Goal: Task Accomplishment & Management: Manage account settings

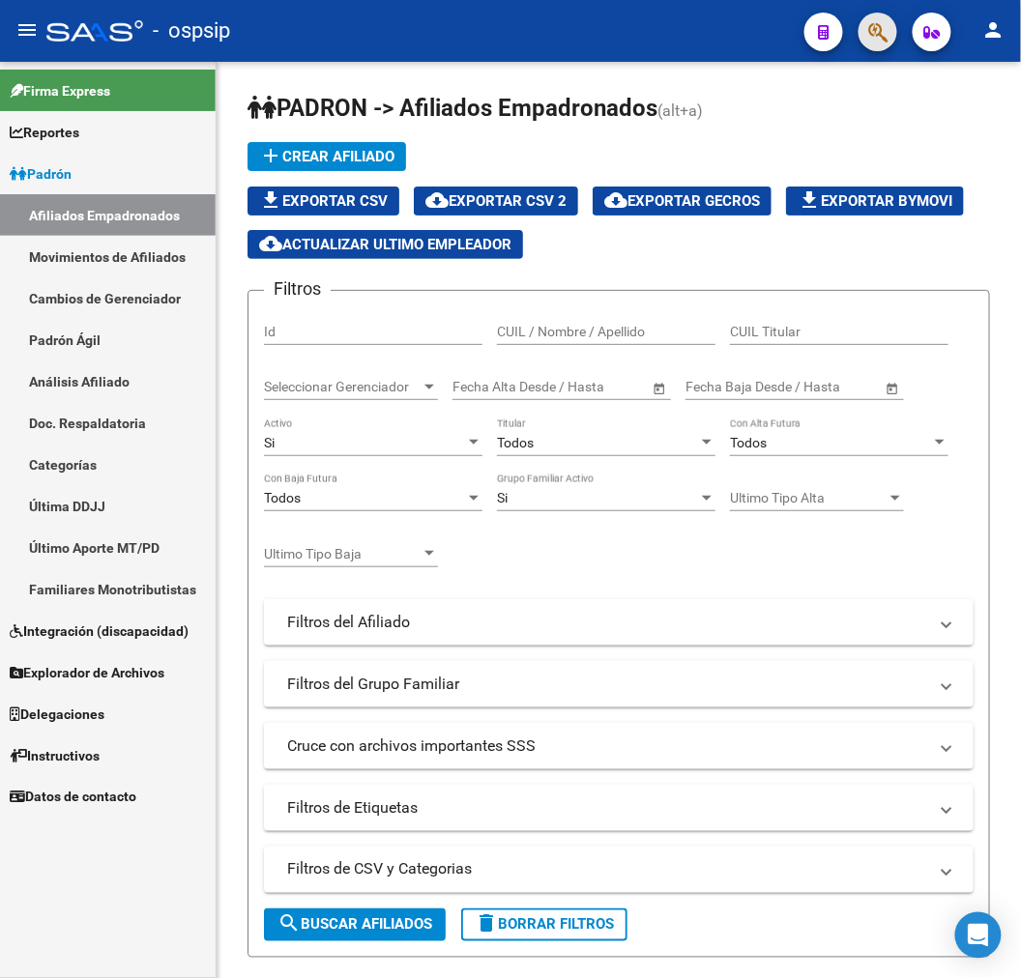
click at [890, 32] on button "button" at bounding box center [877, 32] width 39 height 39
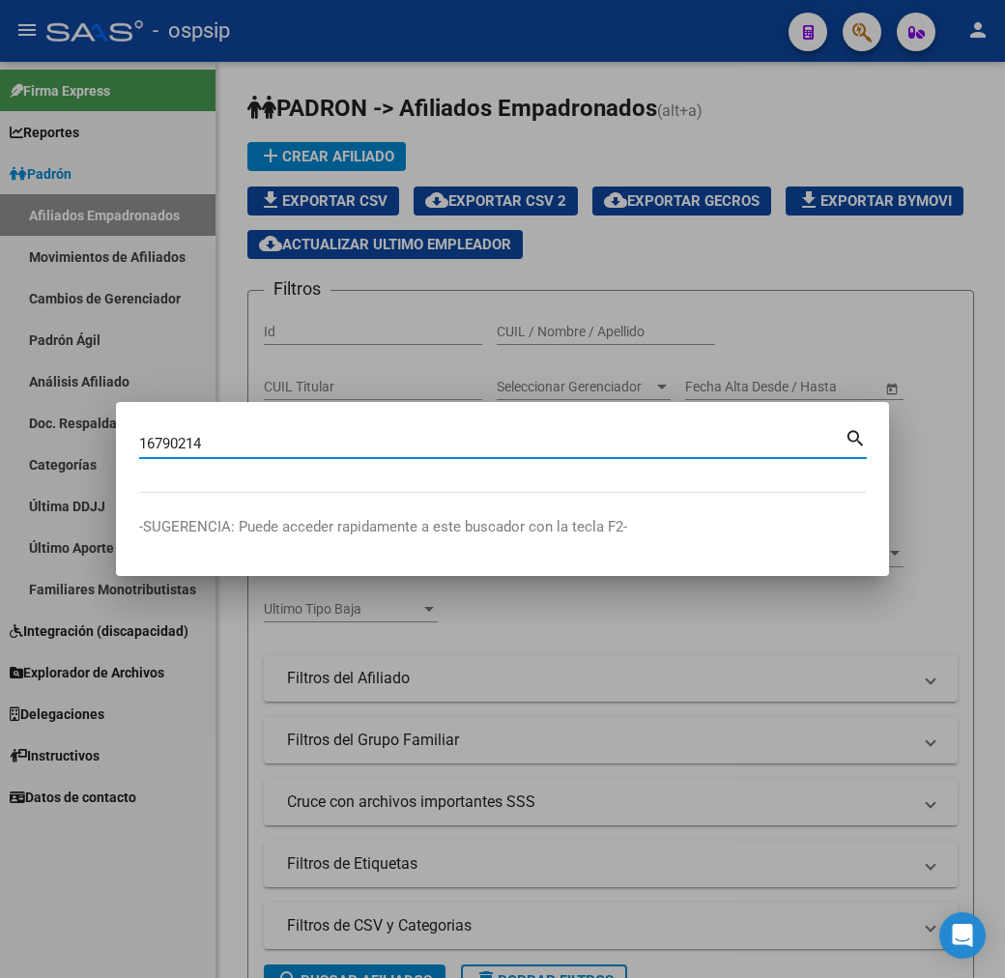
type input "16790214"
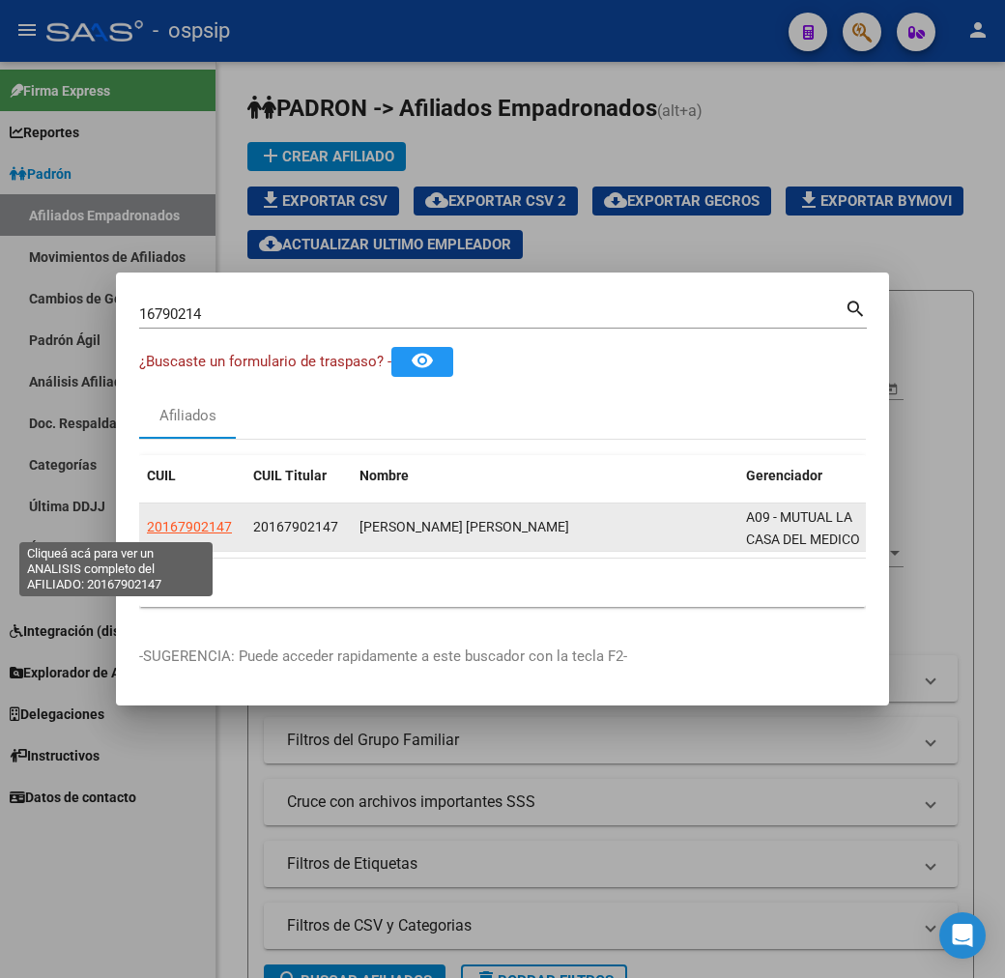
click at [147, 532] on span "20167902147" at bounding box center [189, 526] width 85 height 15
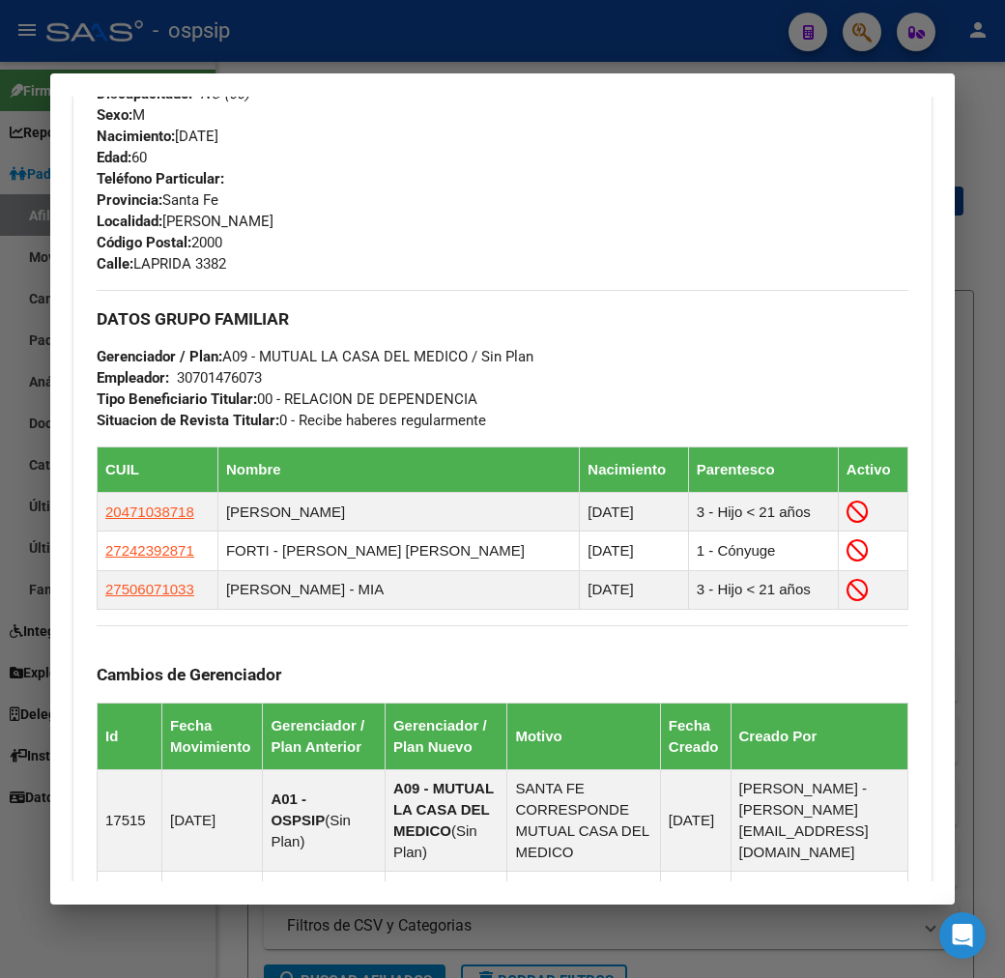
scroll to position [1356, 0]
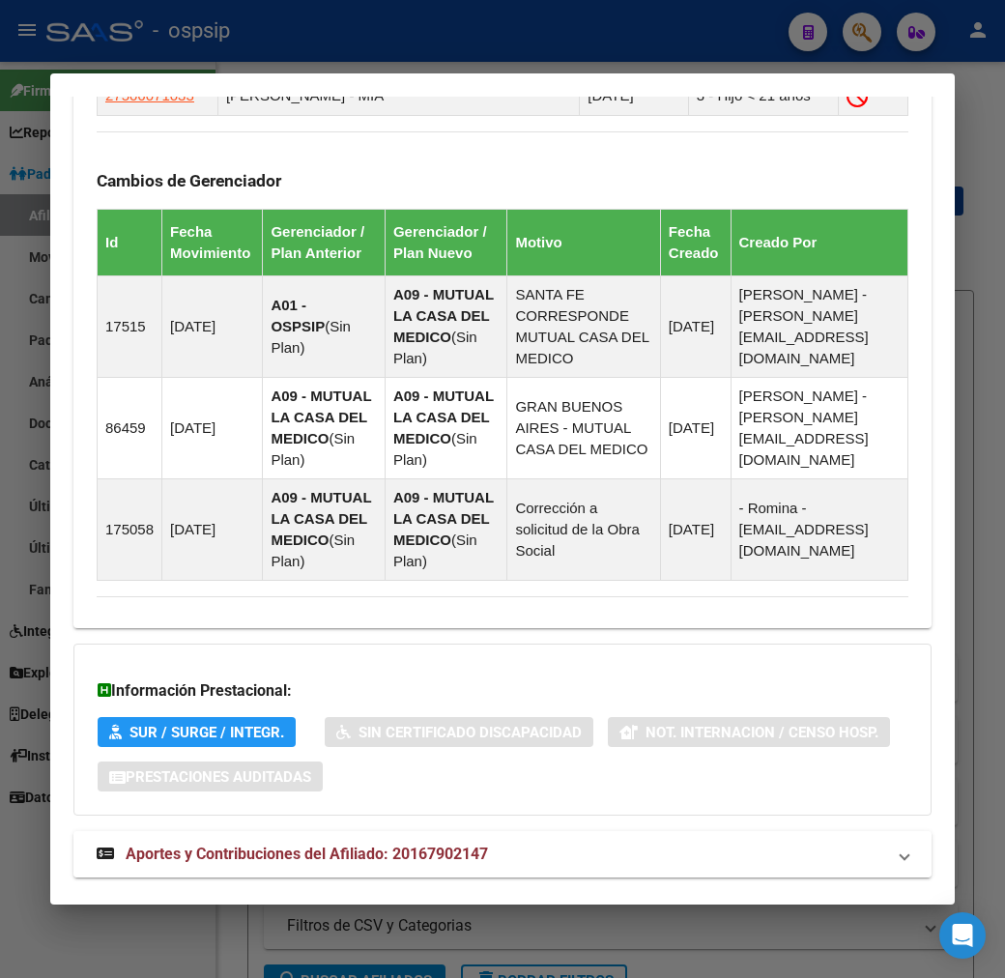
click at [514, 831] on mat-expansion-panel-header "Aportes y Contribuciones del Afiliado: 20167902147" at bounding box center [502, 854] width 858 height 46
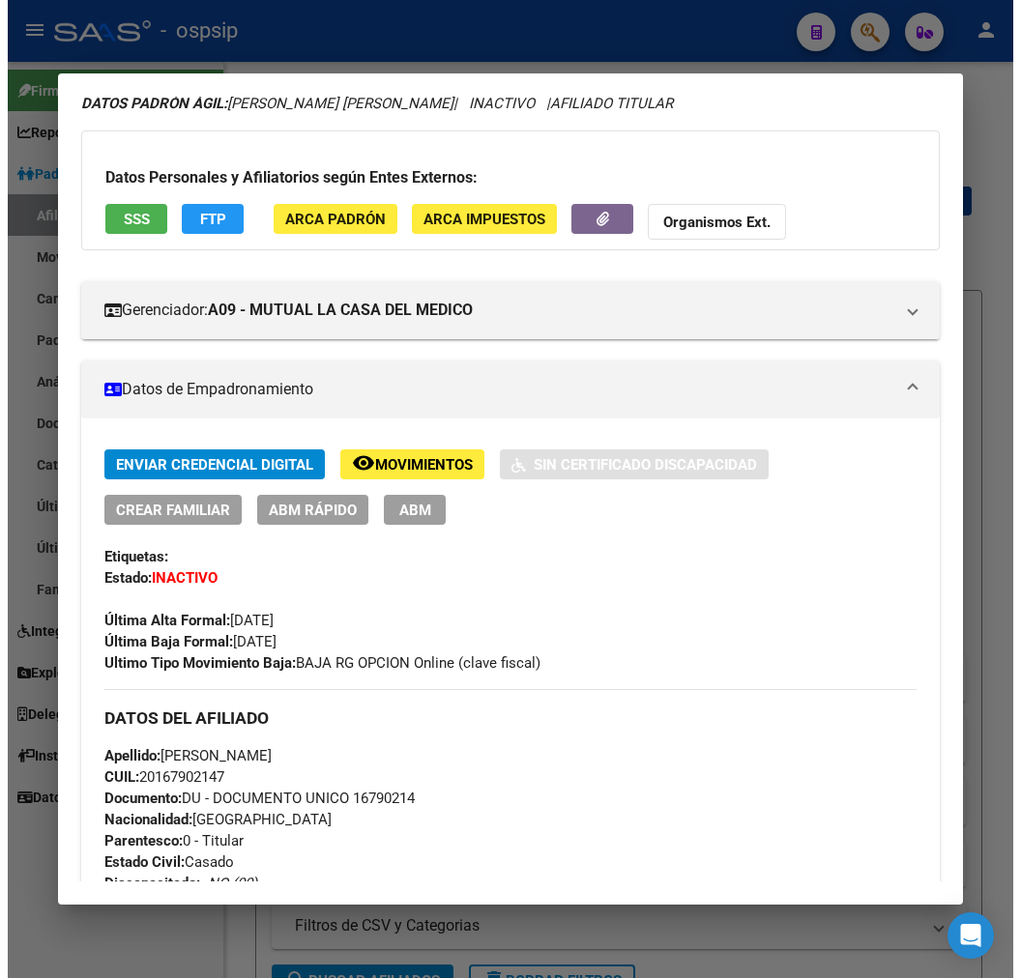
scroll to position [0, 0]
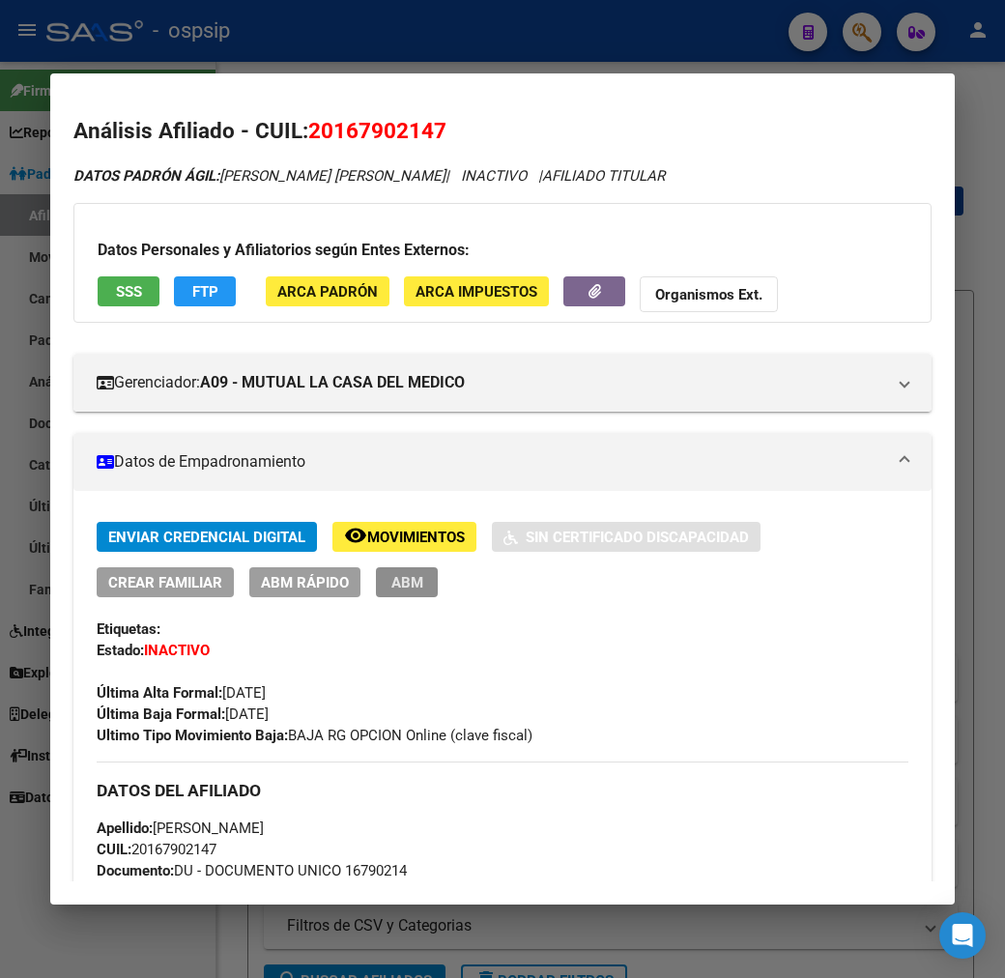
click at [392, 584] on span "ABM" at bounding box center [408, 582] width 32 height 17
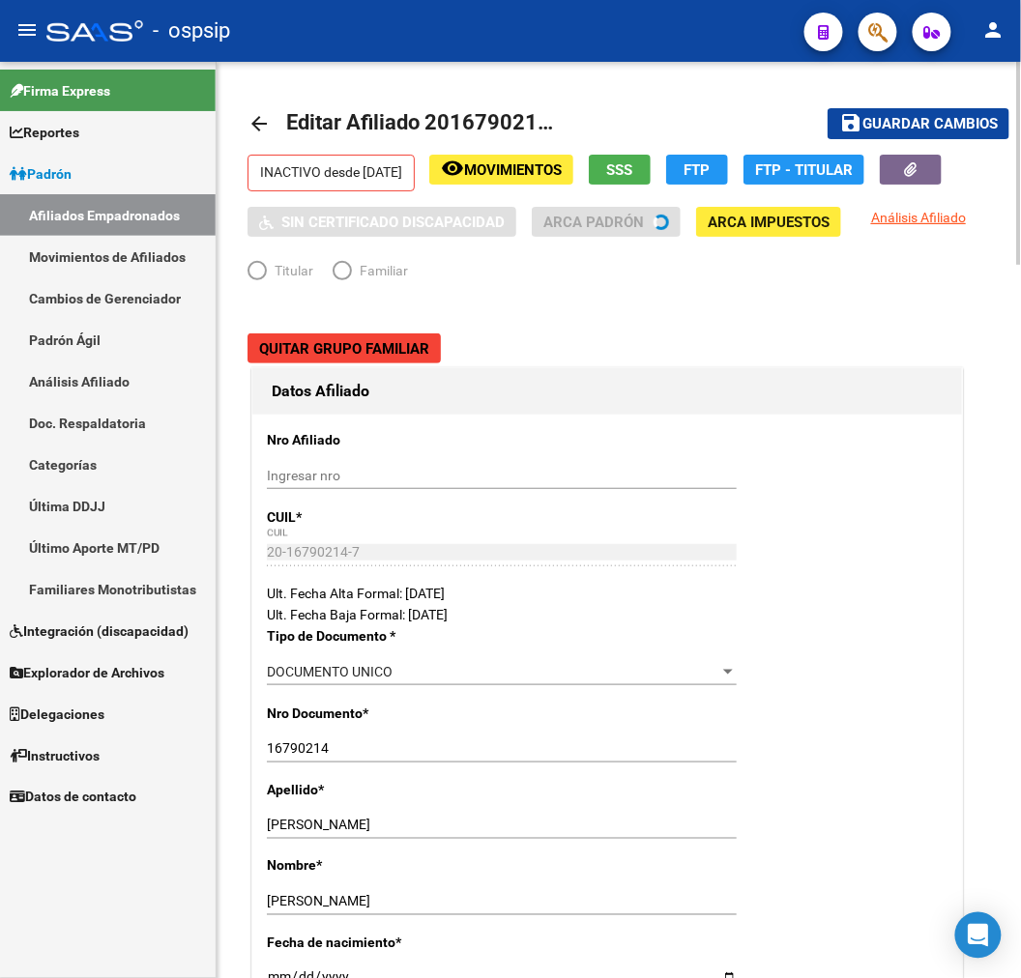
radio input "true"
type input "30-70147607-3"
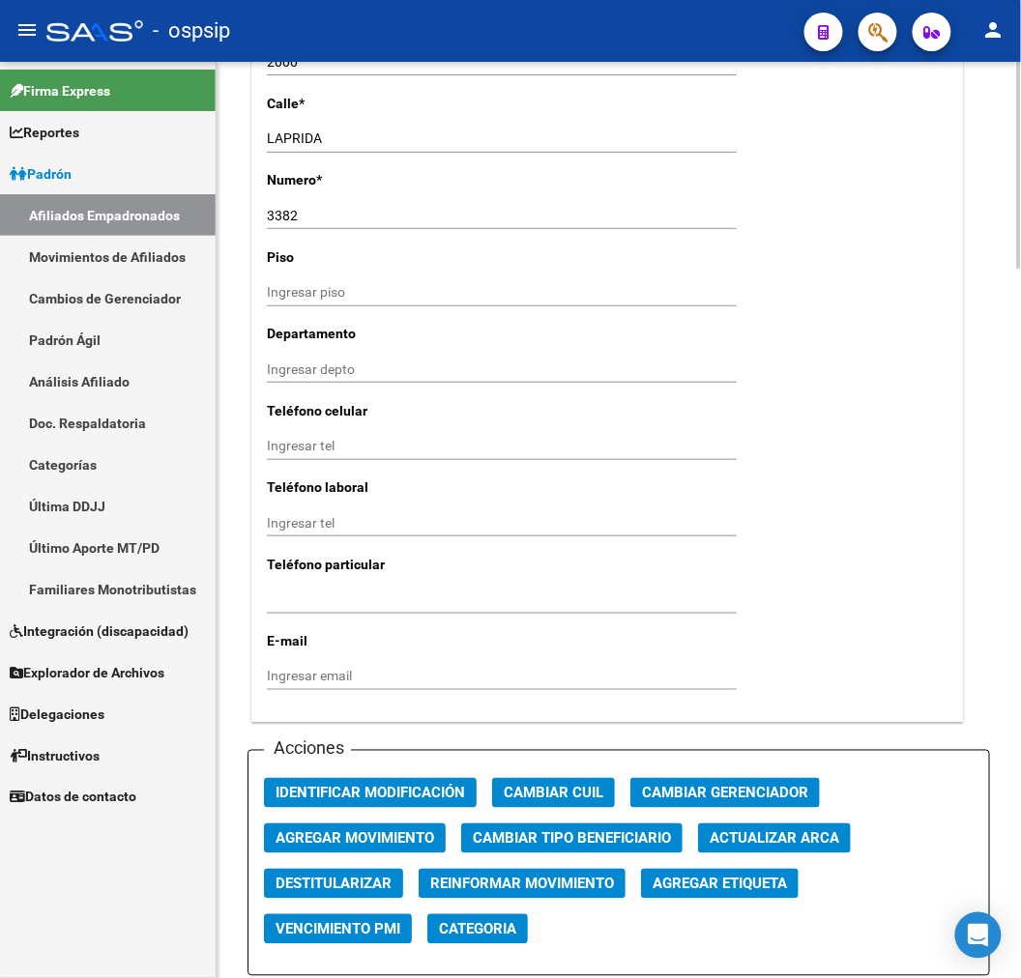
scroll to position [2255, 0]
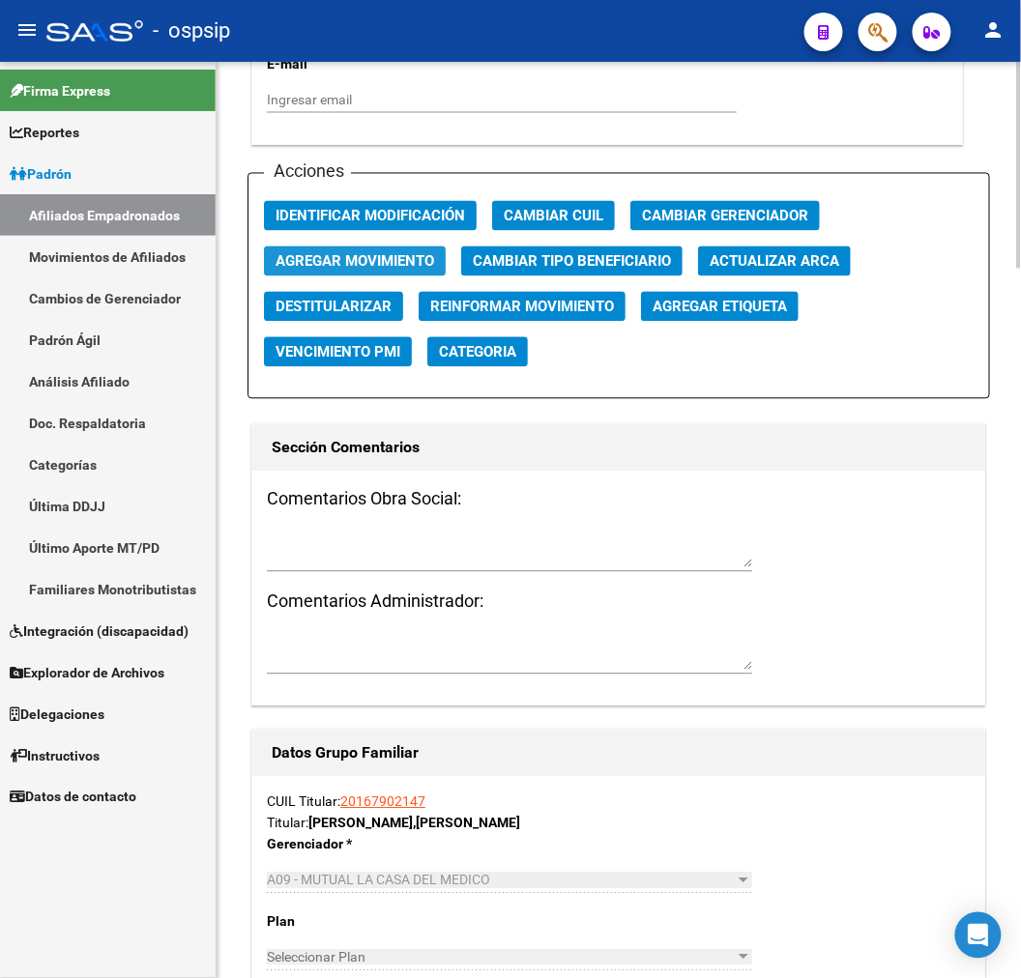
click at [391, 262] on span "Agregar Movimiento" at bounding box center [355, 261] width 159 height 17
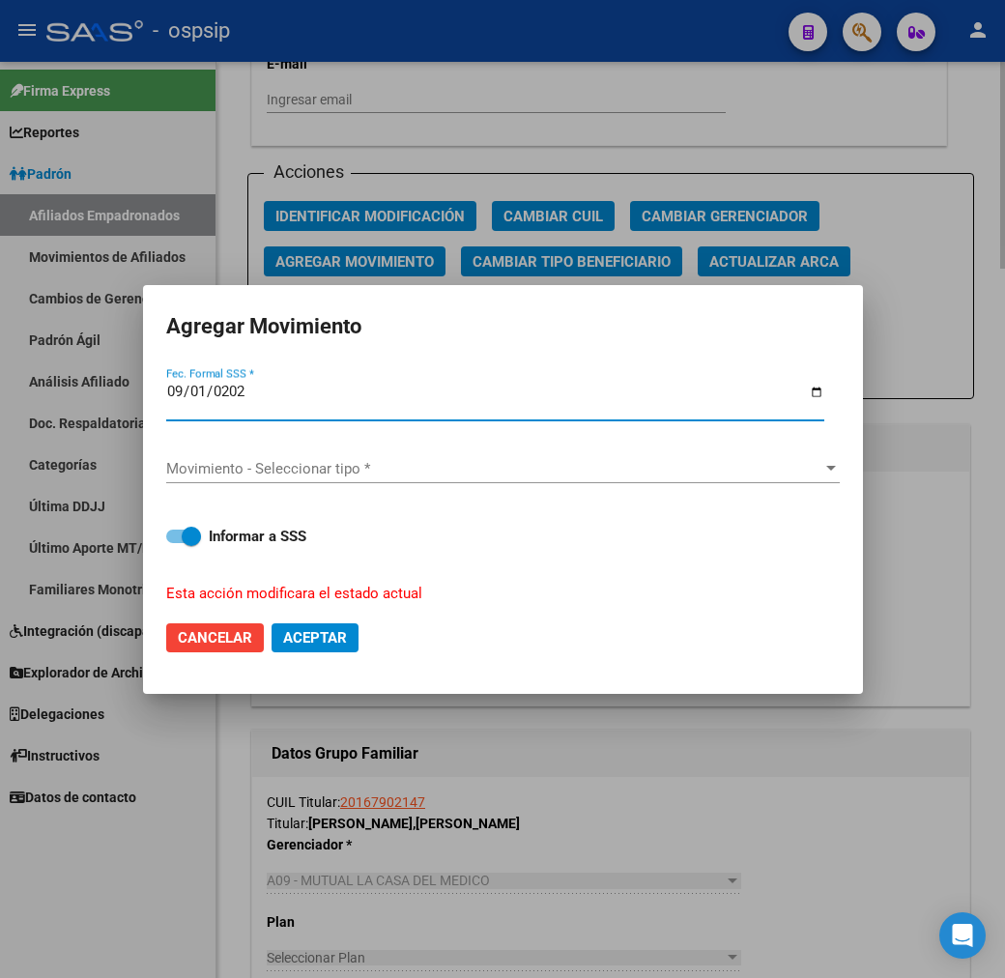
type input "[DATE]"
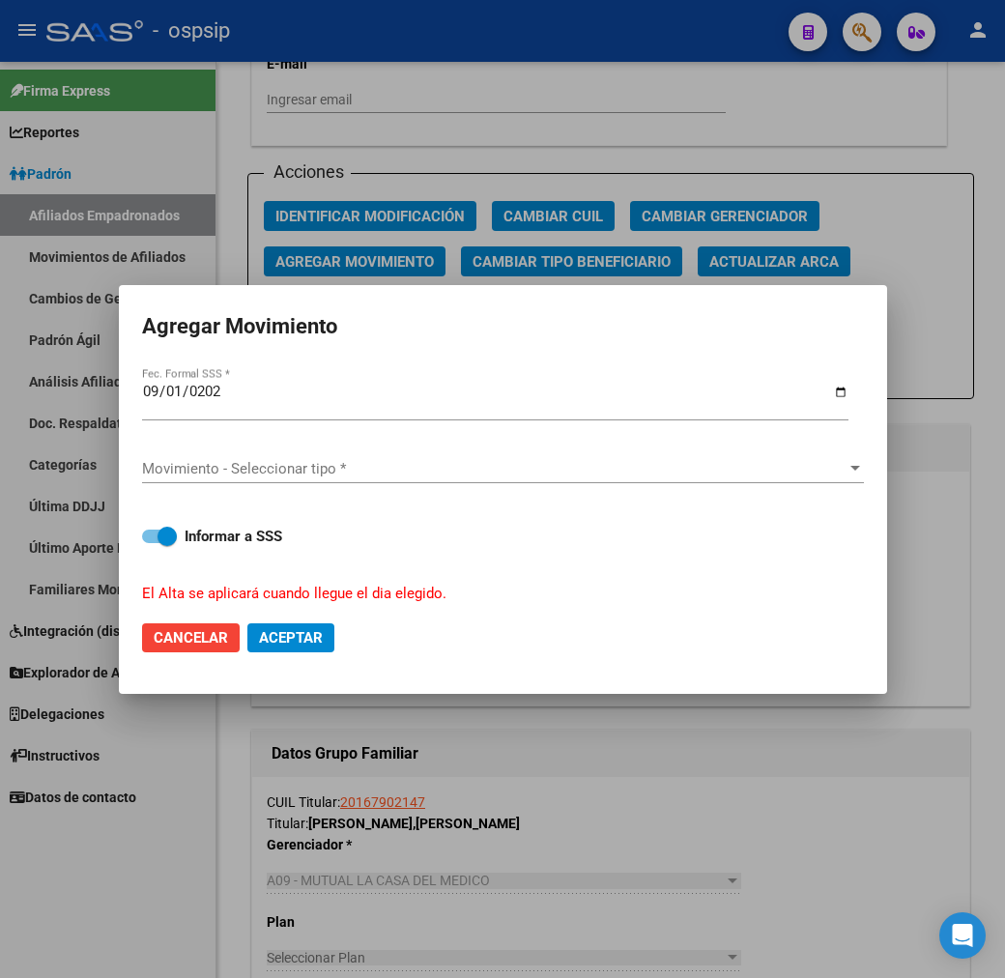
click at [418, 479] on div "Movimiento - Seleccionar tipo * Movimiento - Seleccionar tipo *" at bounding box center [503, 468] width 722 height 29
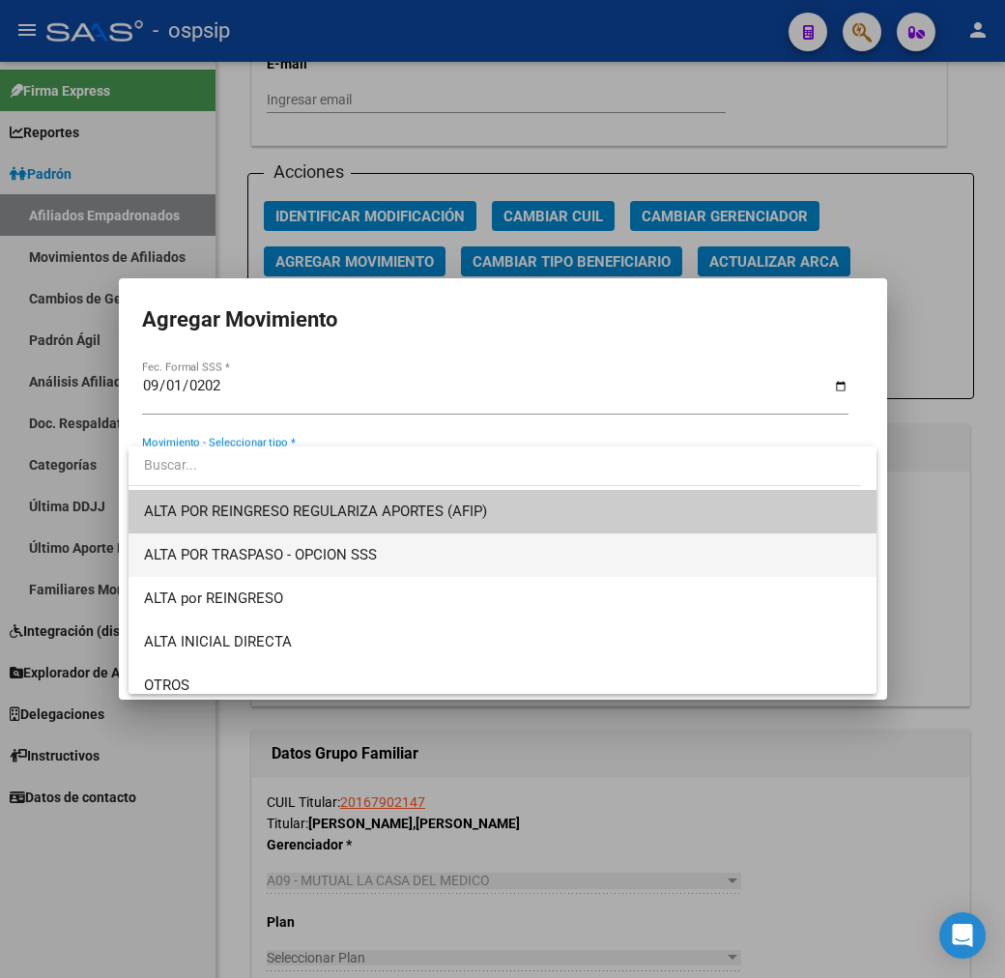
click at [429, 567] on span "ALTA POR TRASPASO - OPCION SSS" at bounding box center [503, 556] width 718 height 44
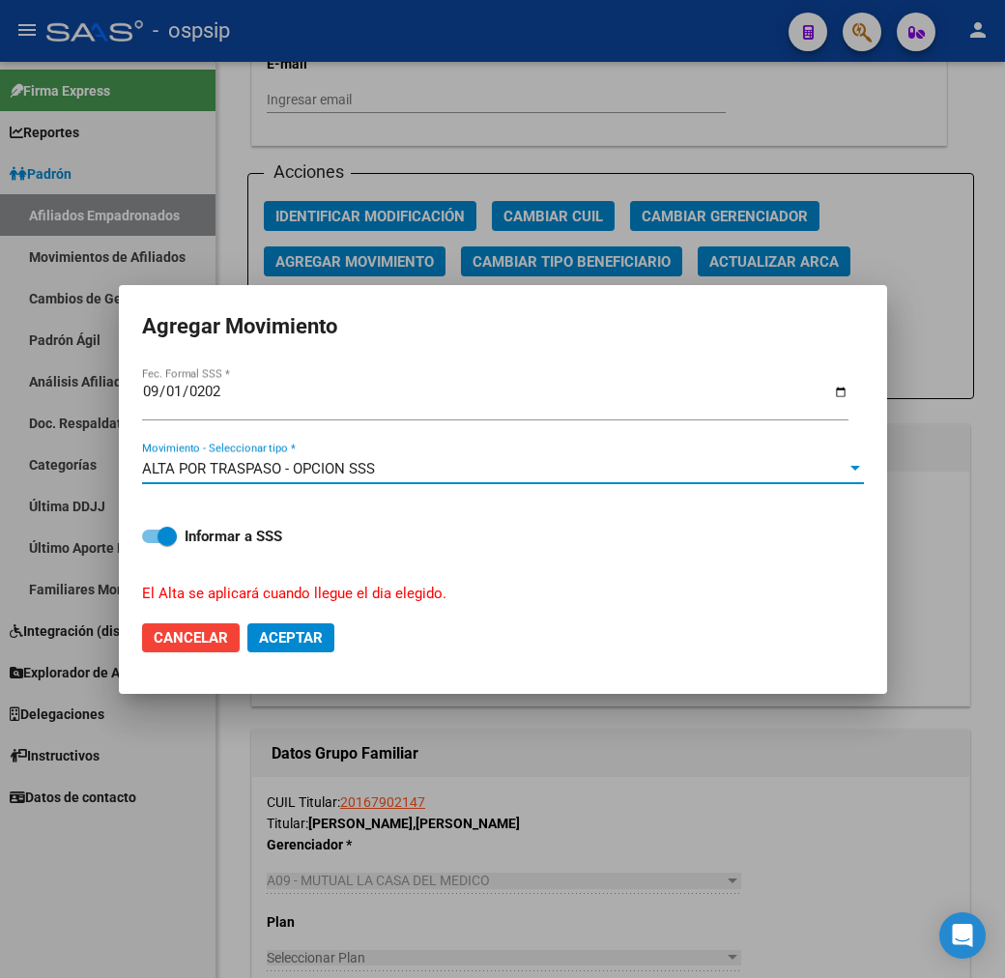
click at [301, 643] on span "Aceptar" at bounding box center [291, 637] width 64 height 17
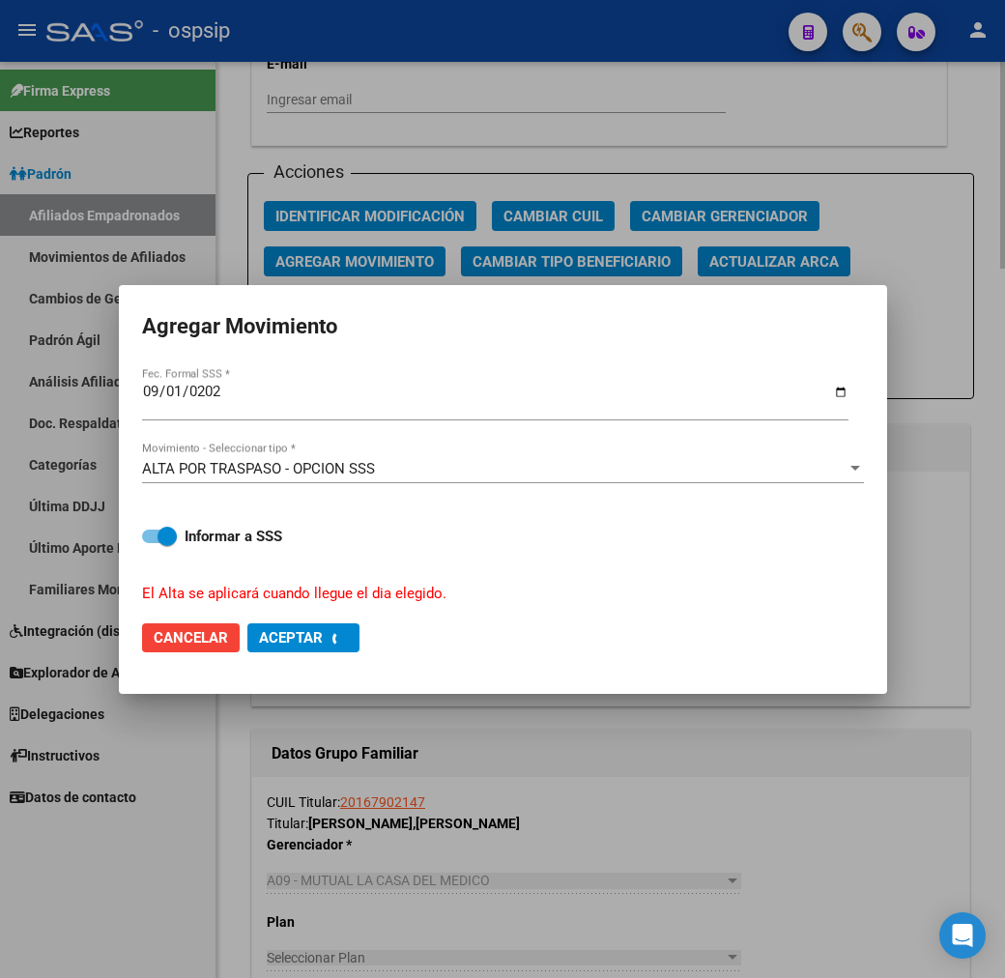
checkbox input "false"
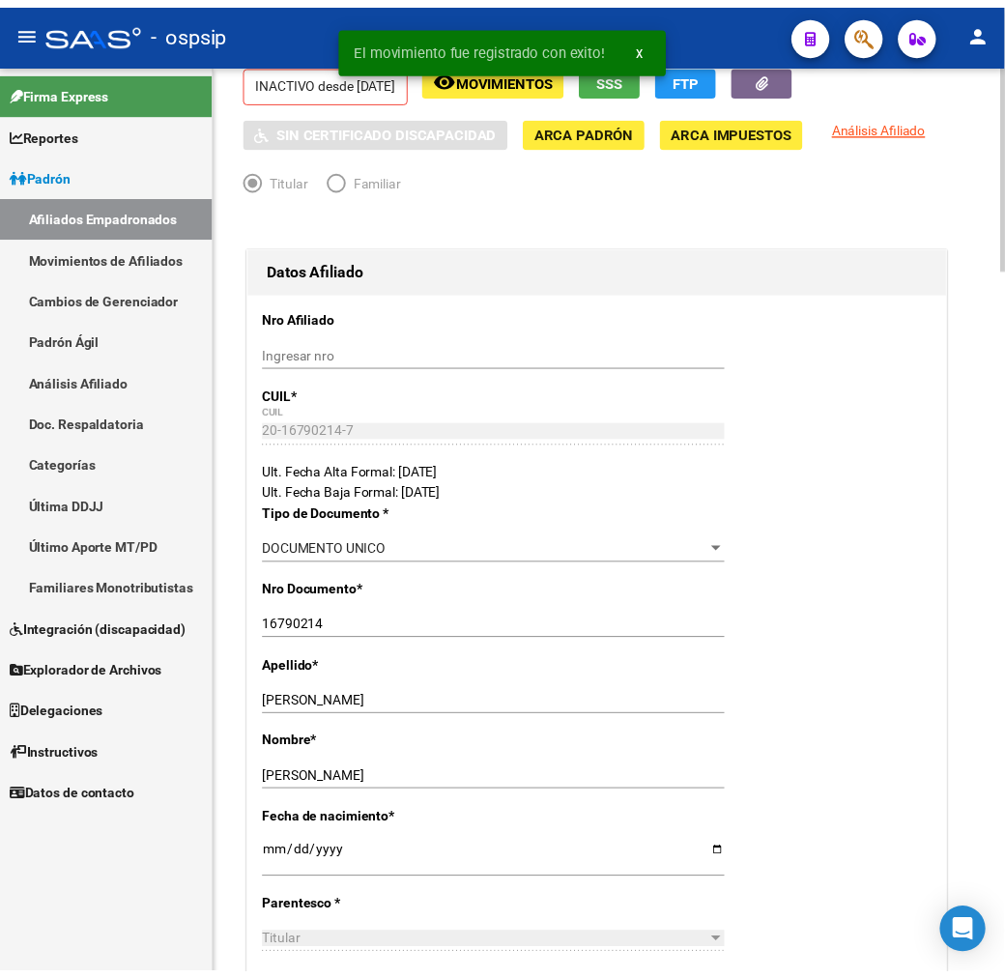
scroll to position [0, 0]
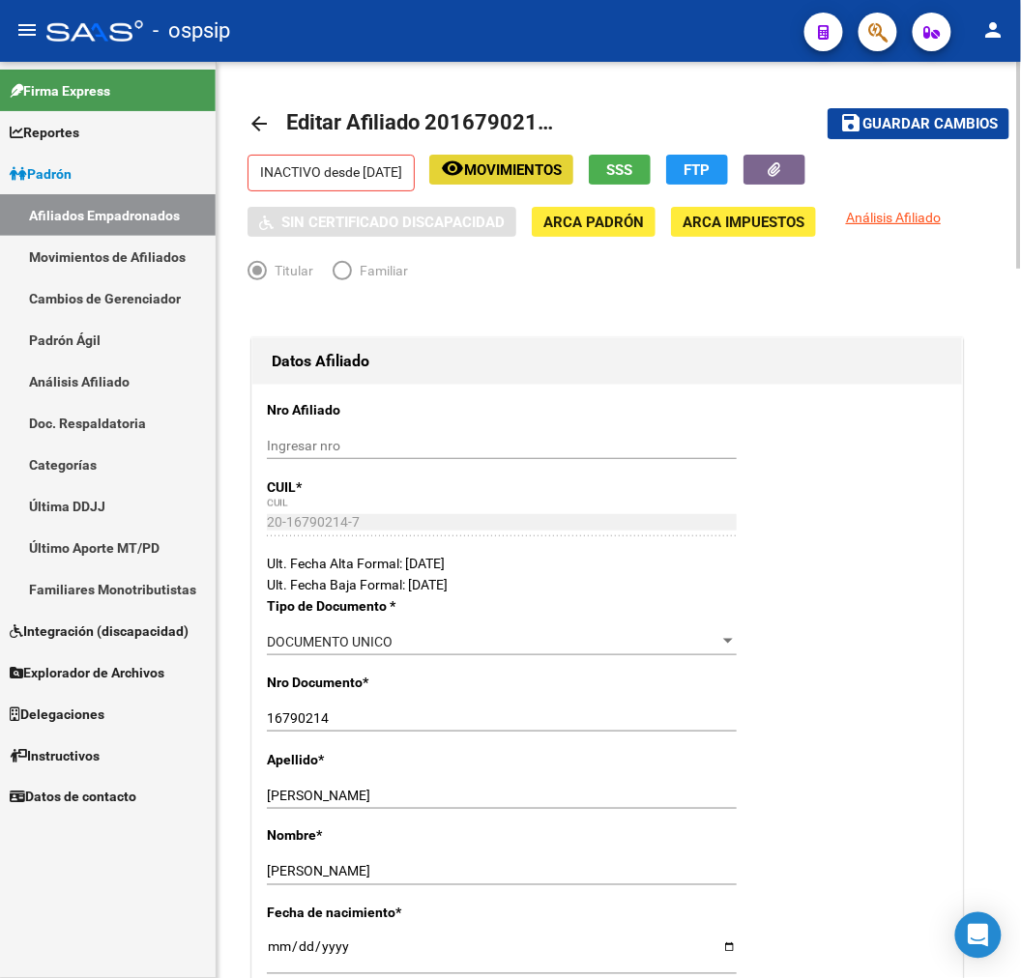
click at [514, 177] on span "Movimientos" at bounding box center [513, 169] width 98 height 17
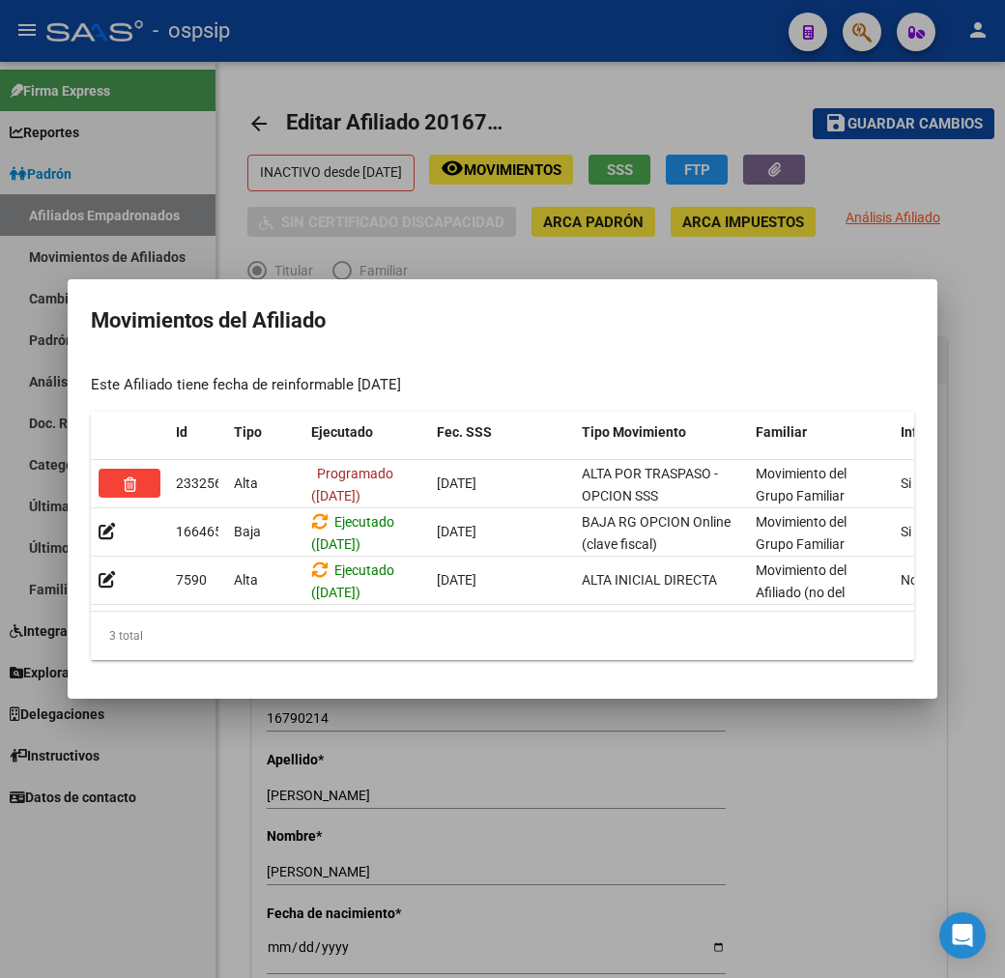
click at [621, 822] on div at bounding box center [502, 489] width 1005 height 978
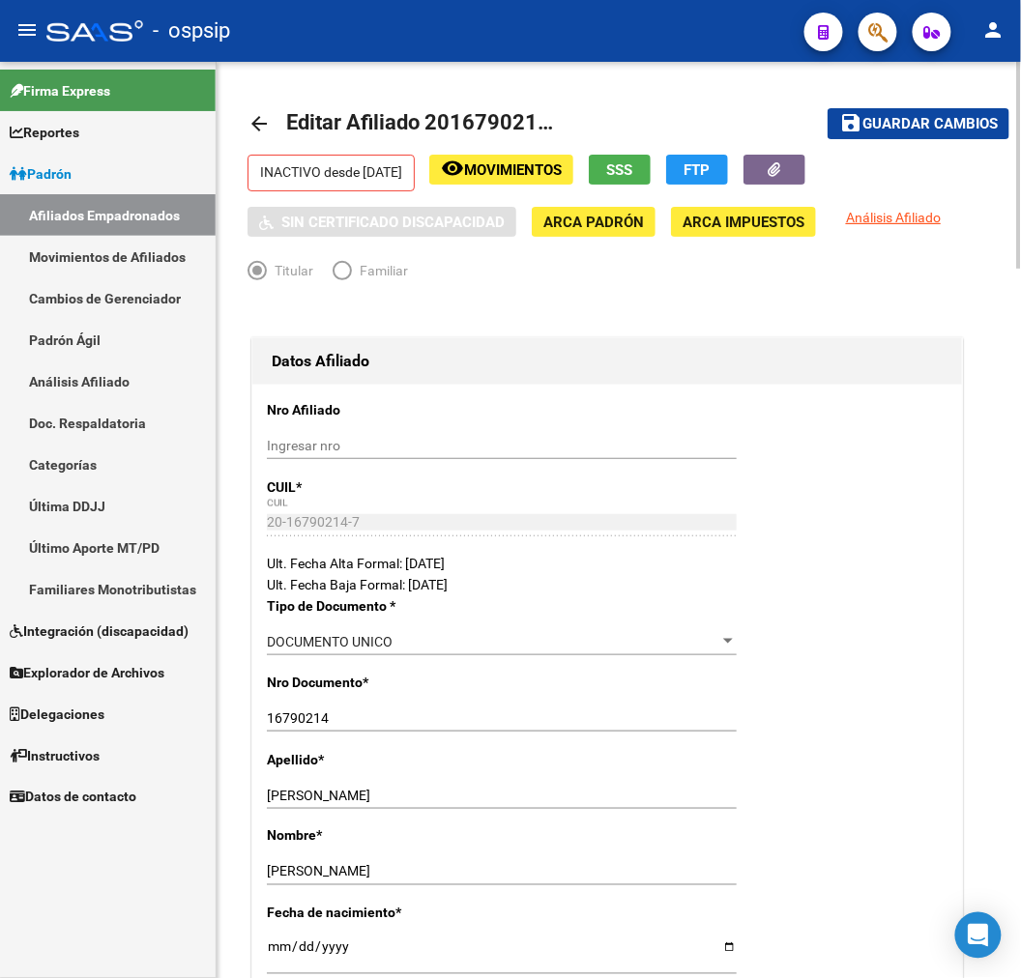
click at [261, 119] on mat-icon "arrow_back" at bounding box center [258, 123] width 23 height 23
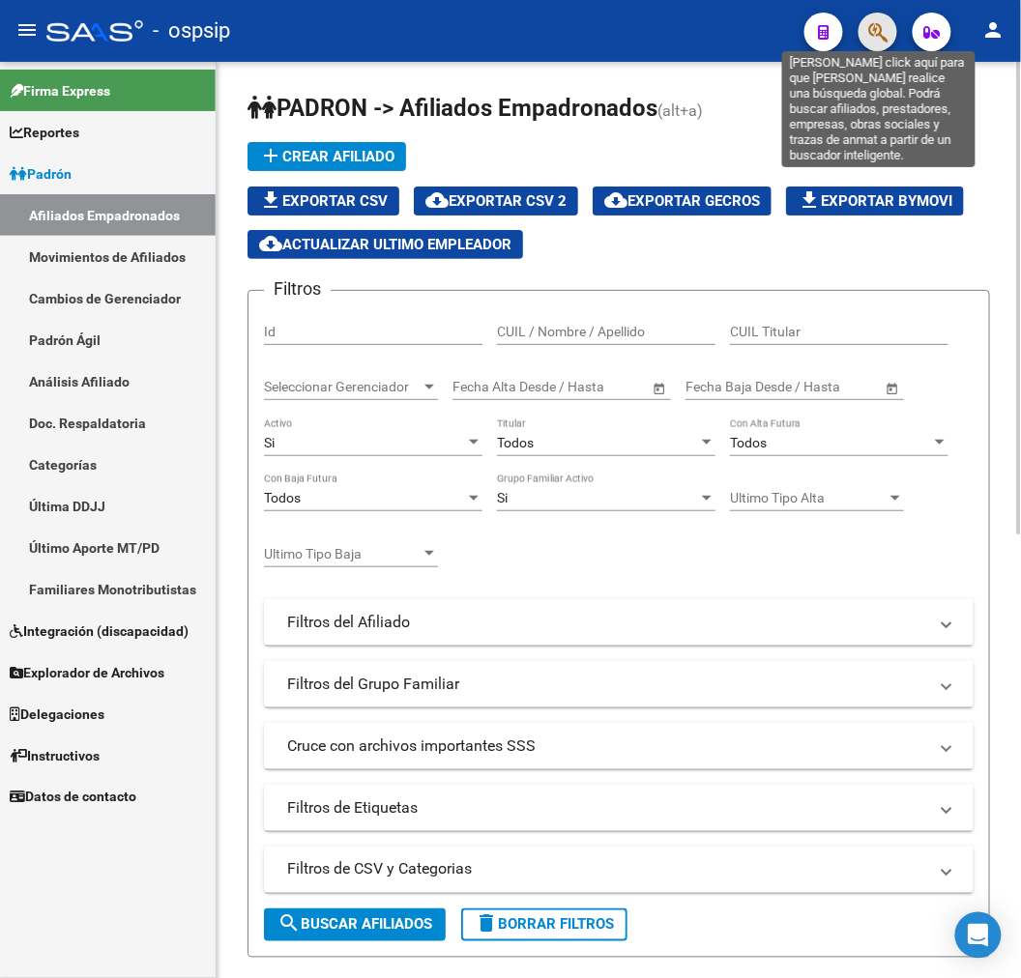
click at [876, 39] on icon "button" at bounding box center [877, 32] width 19 height 22
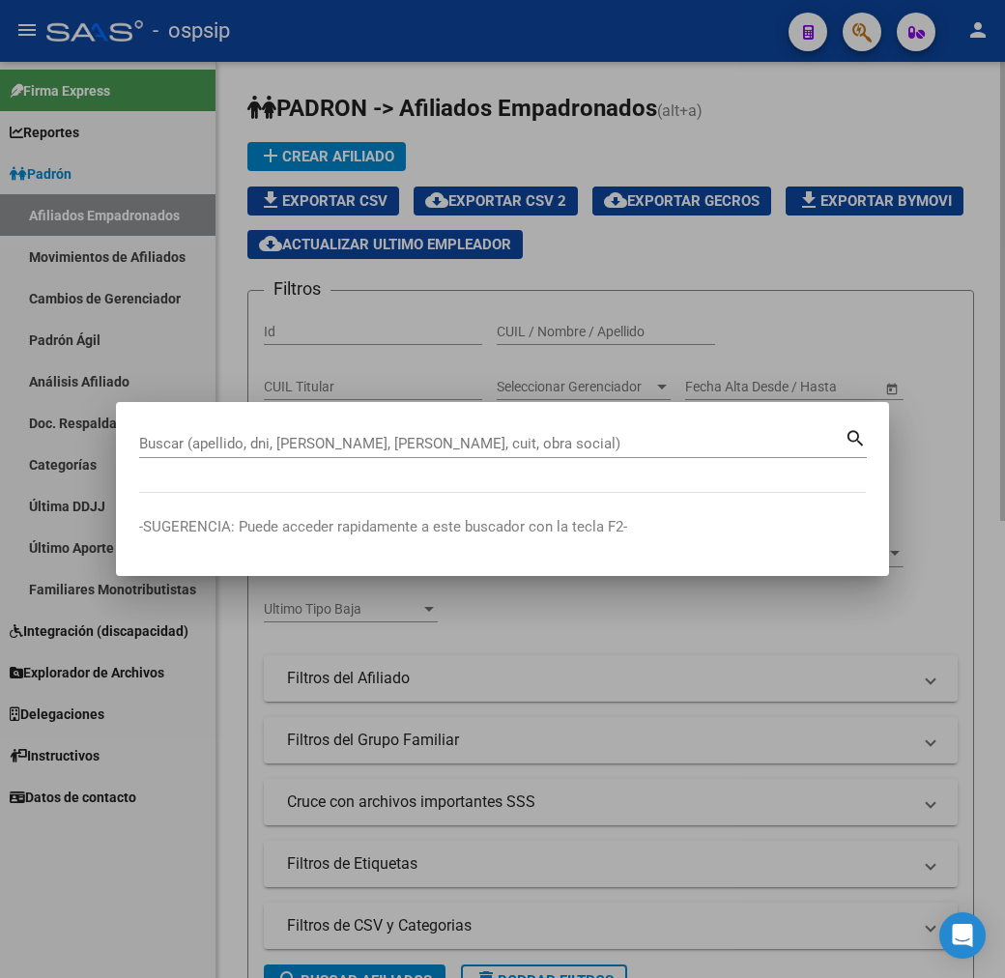
click at [301, 432] on div "Buscar (apellido, dni, [PERSON_NAME], [PERSON_NAME], cuit, obra social)" at bounding box center [492, 443] width 706 height 29
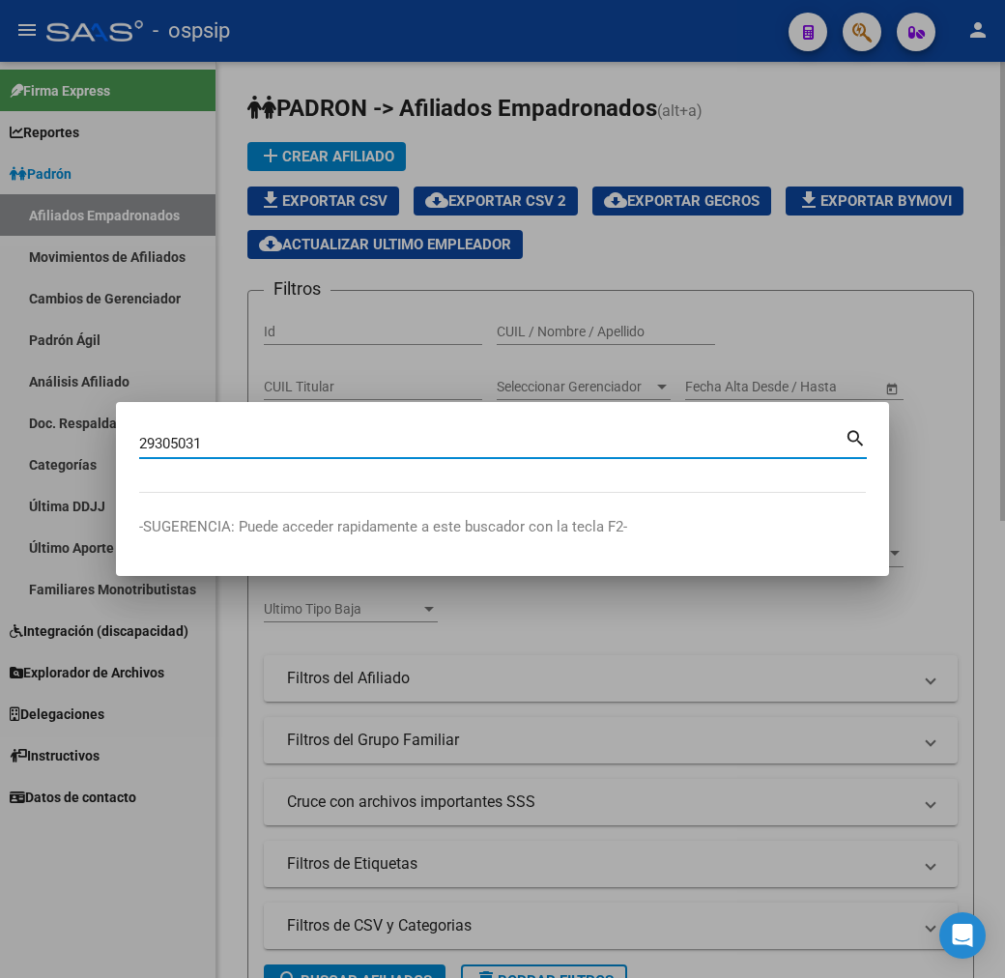
type input "29305031"
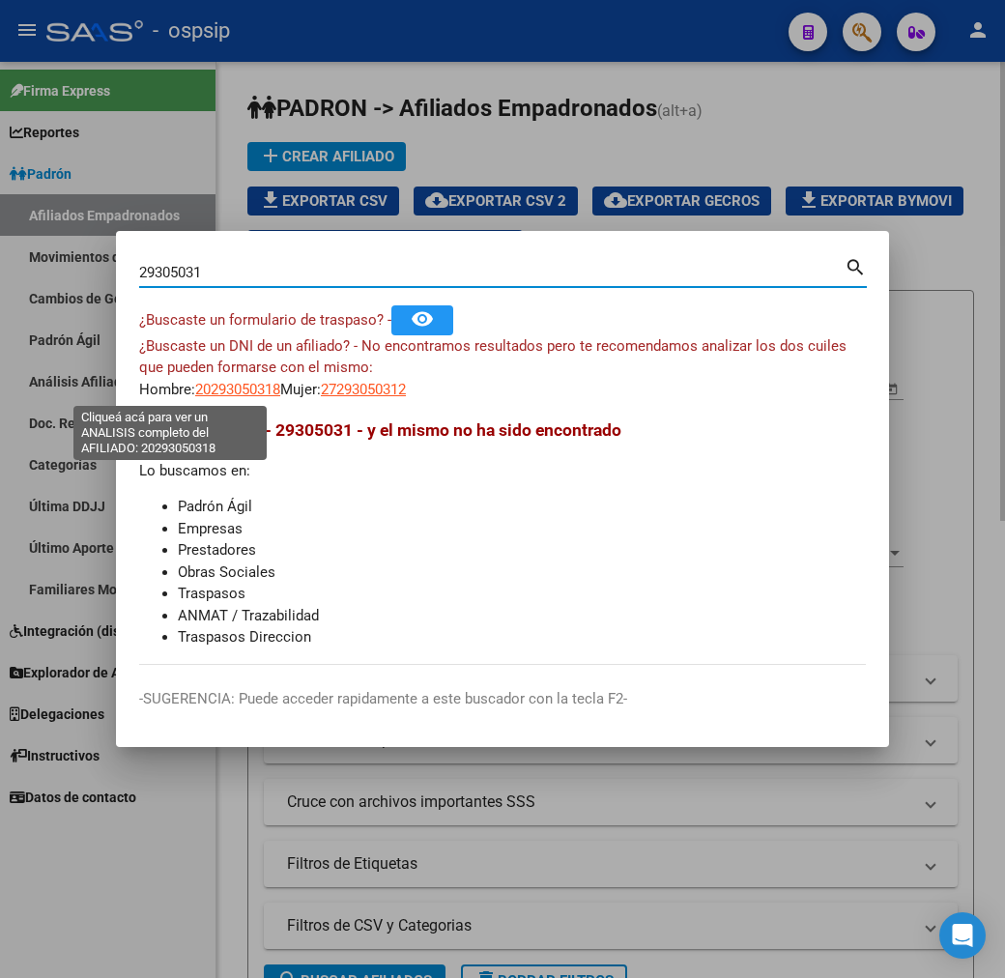
click at [195, 392] on span "20293050318" at bounding box center [237, 389] width 85 height 17
type textarea "20293050318"
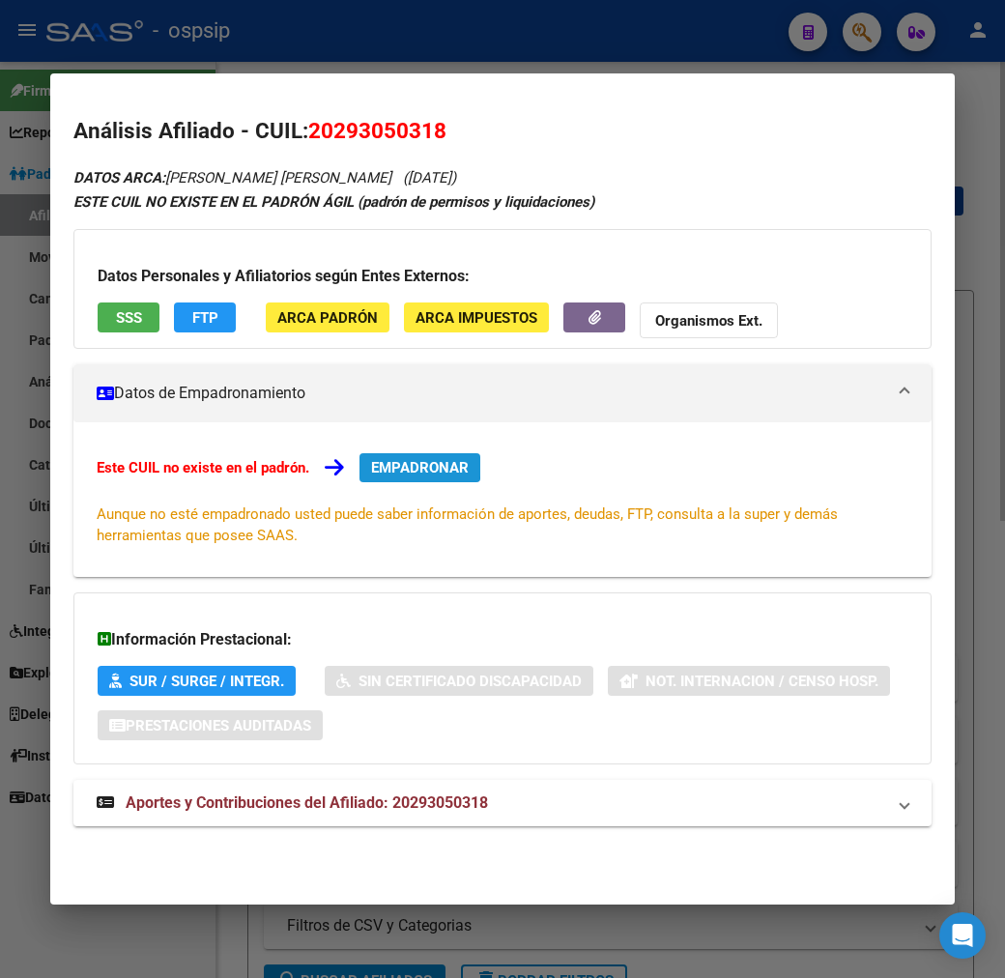
click at [387, 466] on span "EMPADRONAR" at bounding box center [420, 467] width 98 height 17
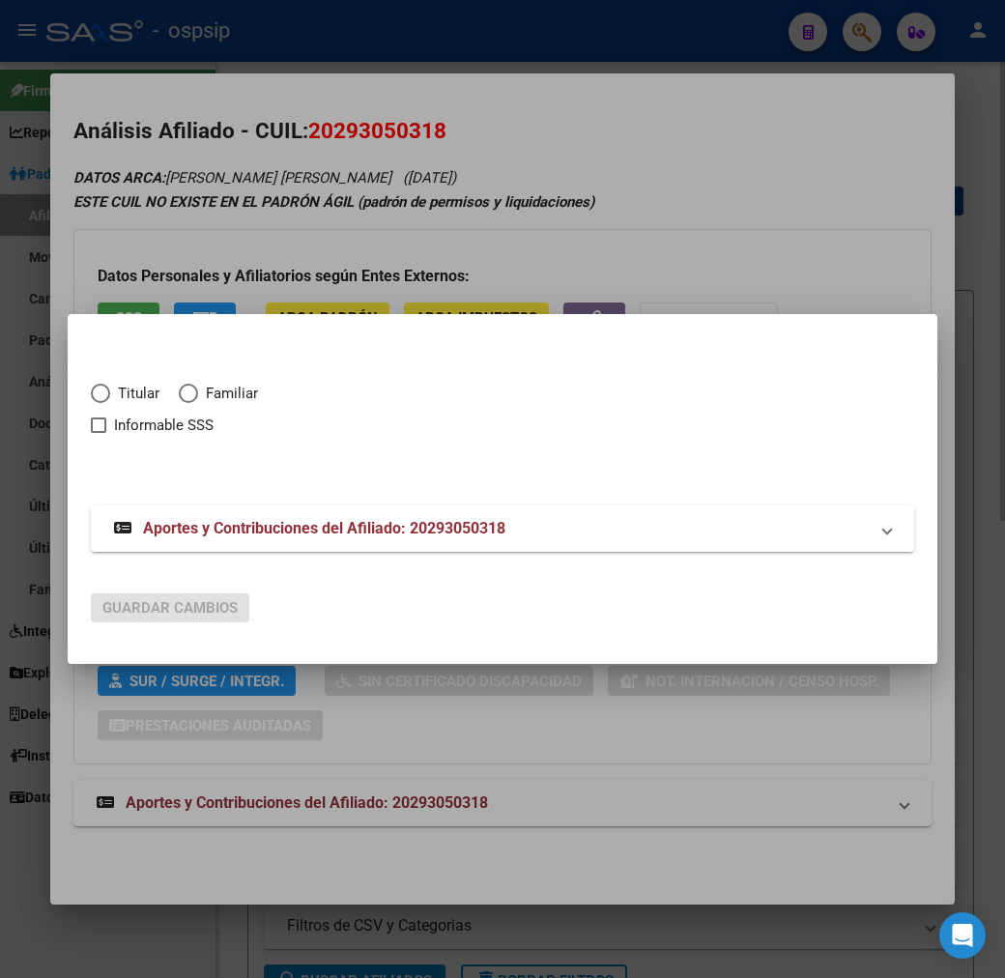
click at [91, 385] on span "Elija una opción" at bounding box center [100, 393] width 19 height 19
click at [91, 385] on input "Titular" at bounding box center [100, 393] width 19 height 19
radio input "true"
checkbox input "true"
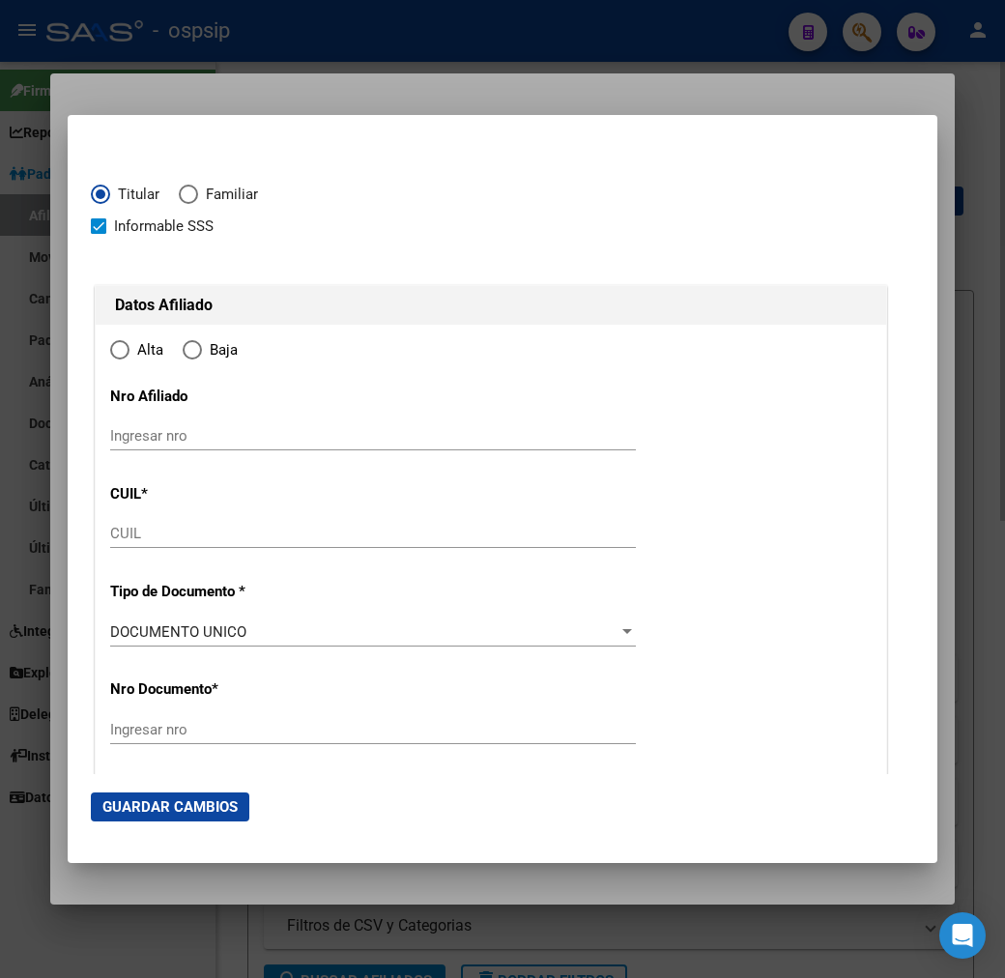
type input "20-29305031-8"
type input "29305031"
type input "[PERSON_NAME]"
type input "[DATE]"
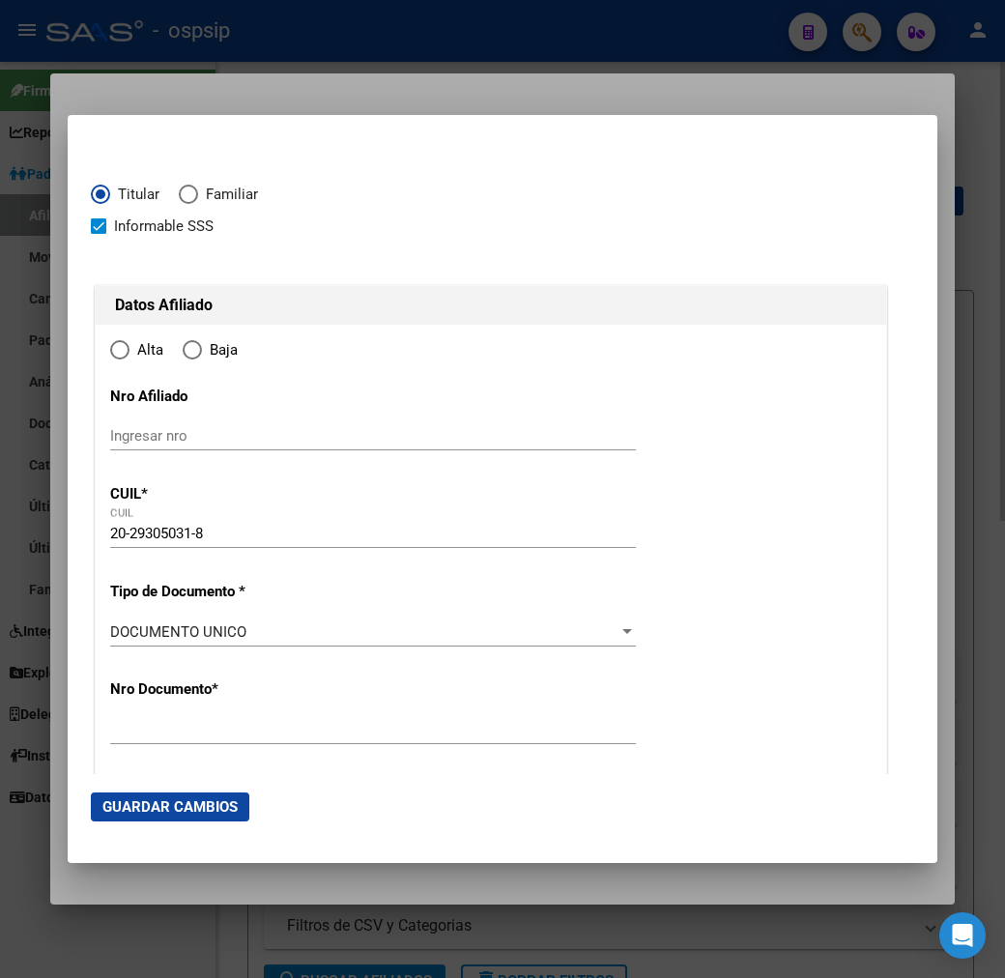
type input "[PERSON_NAME]"
type input "1757"
type input "[PERSON_NAME]"
type input "3346"
radio input "true"
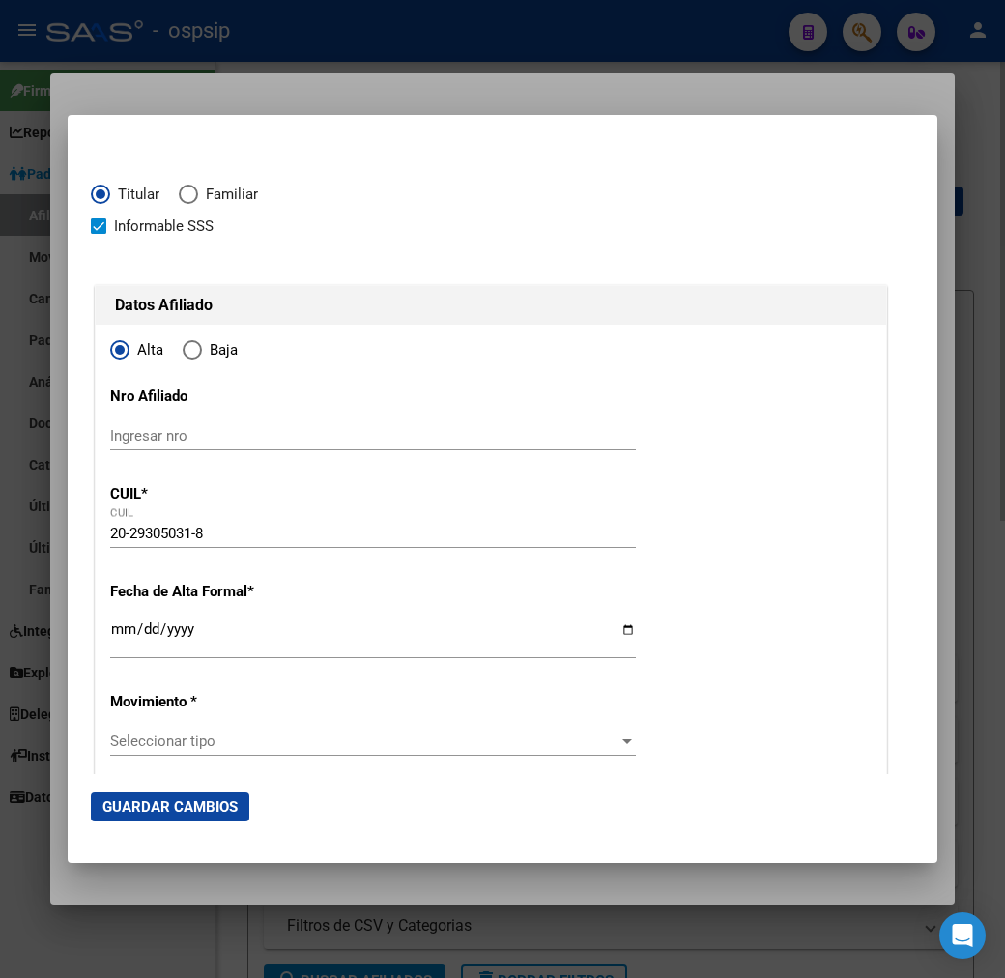
click at [110, 639] on input "Ingresar fecha" at bounding box center [373, 637] width 526 height 31
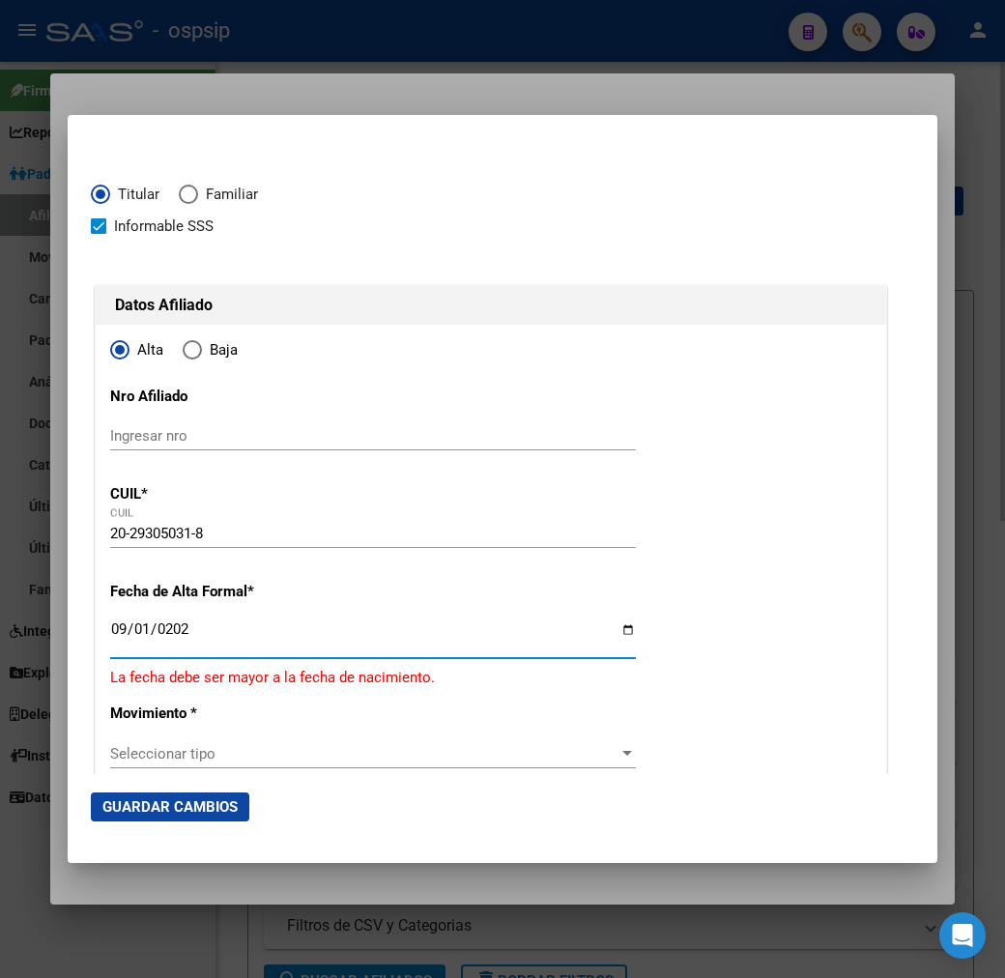
type input "[DATE]"
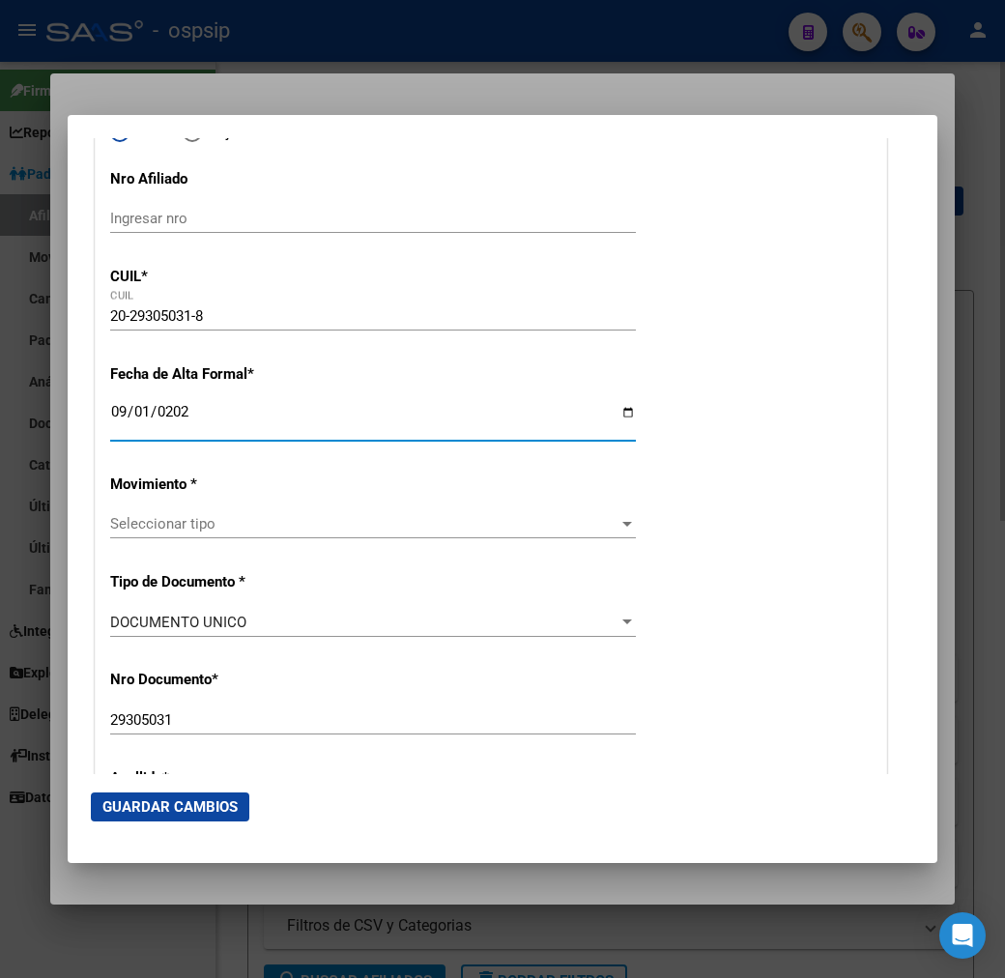
scroll to position [322, 0]
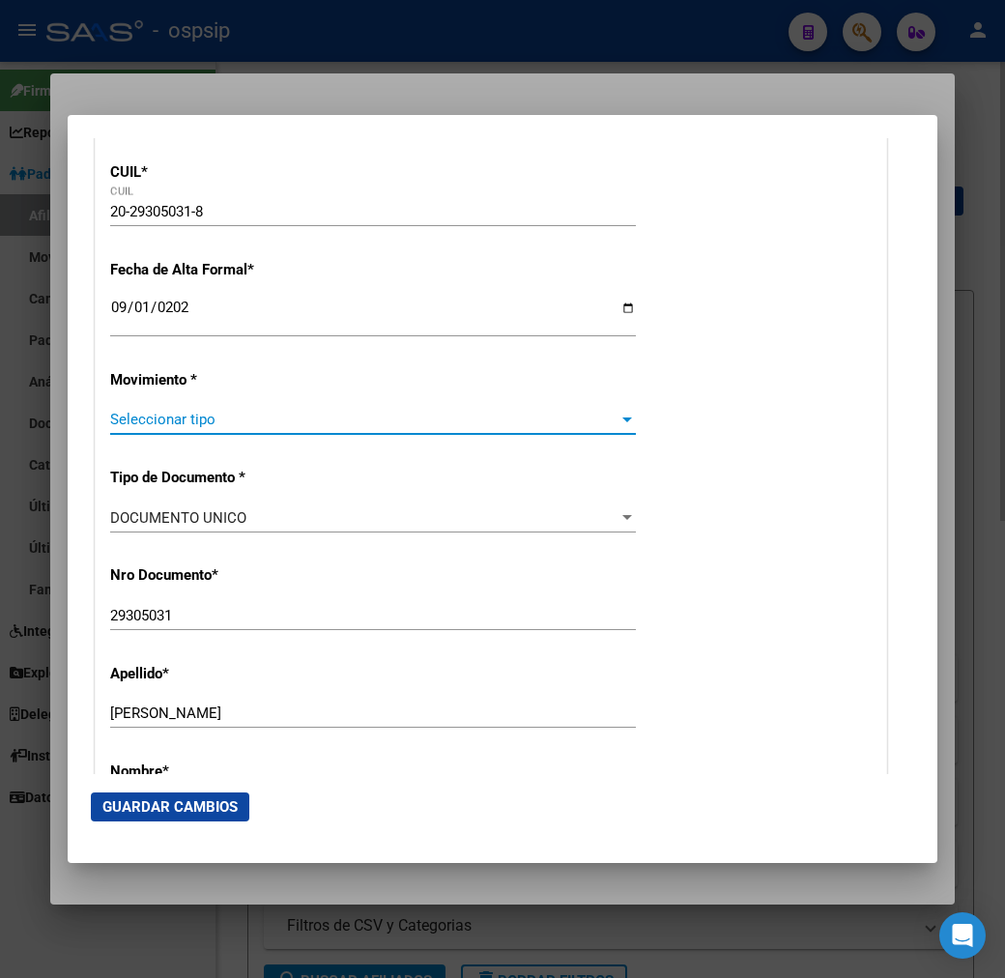
click at [233, 420] on span "Seleccionar tipo" at bounding box center [364, 419] width 509 height 17
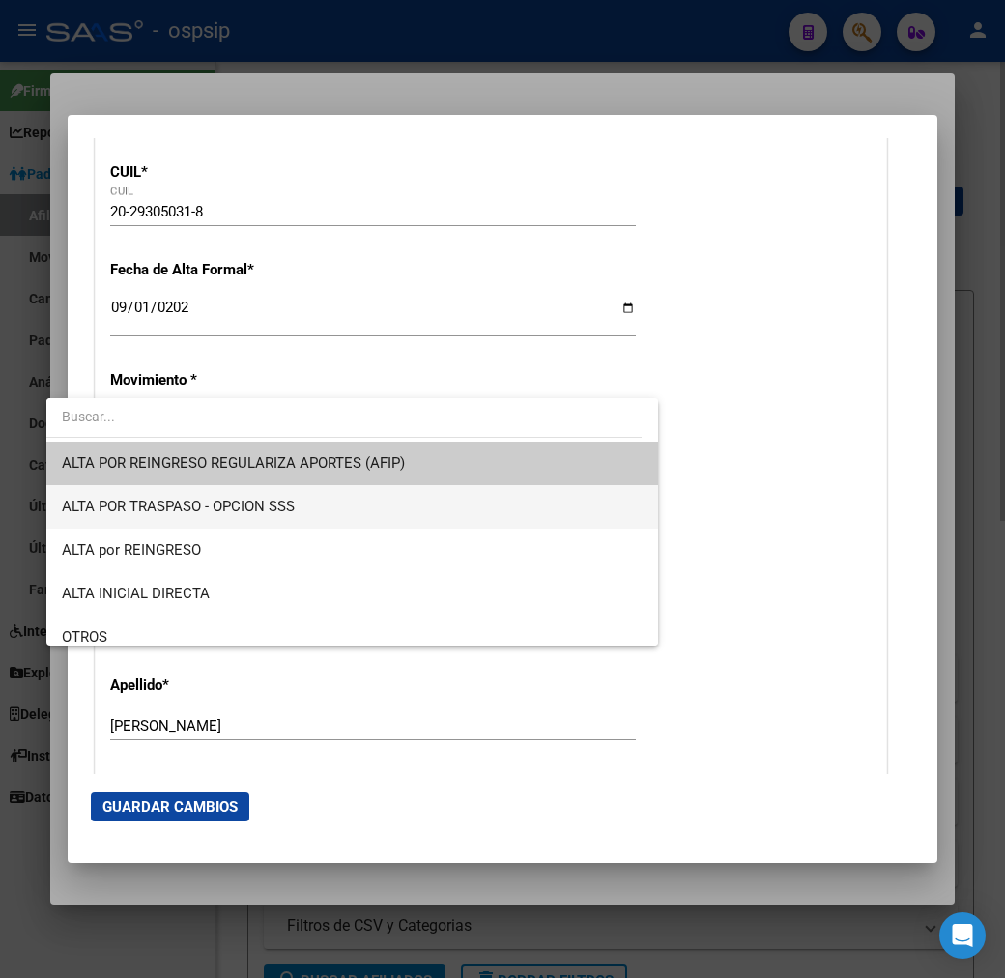
click at [271, 514] on span "ALTA POR TRASPASO - OPCION SSS" at bounding box center [178, 506] width 233 height 17
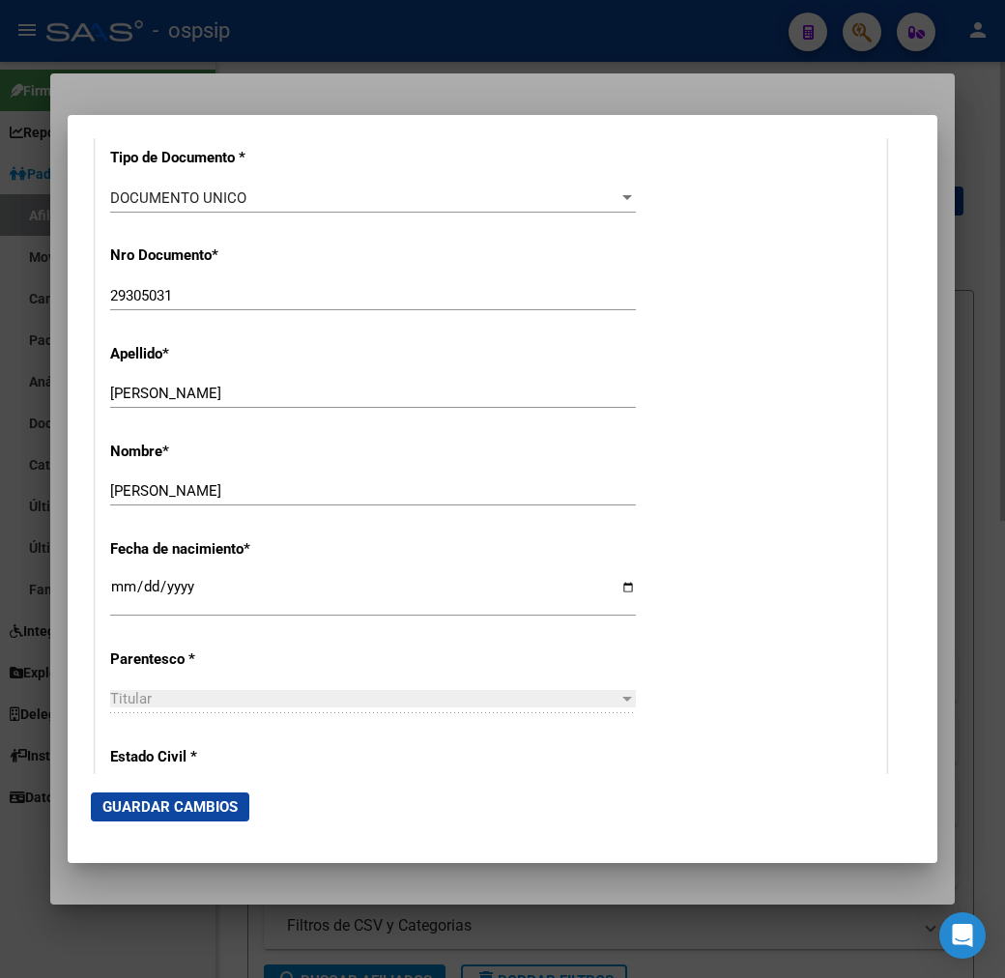
scroll to position [751, 0]
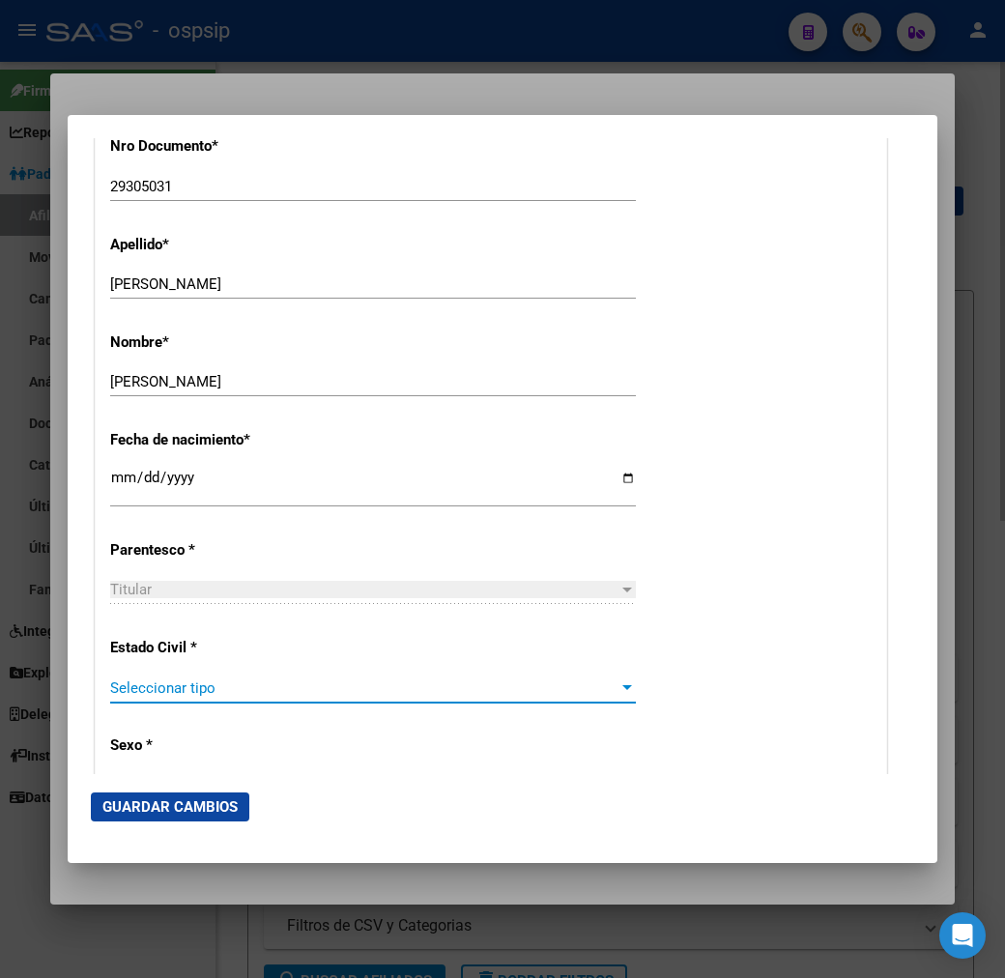
click at [235, 693] on span "Seleccionar tipo" at bounding box center [364, 688] width 509 height 17
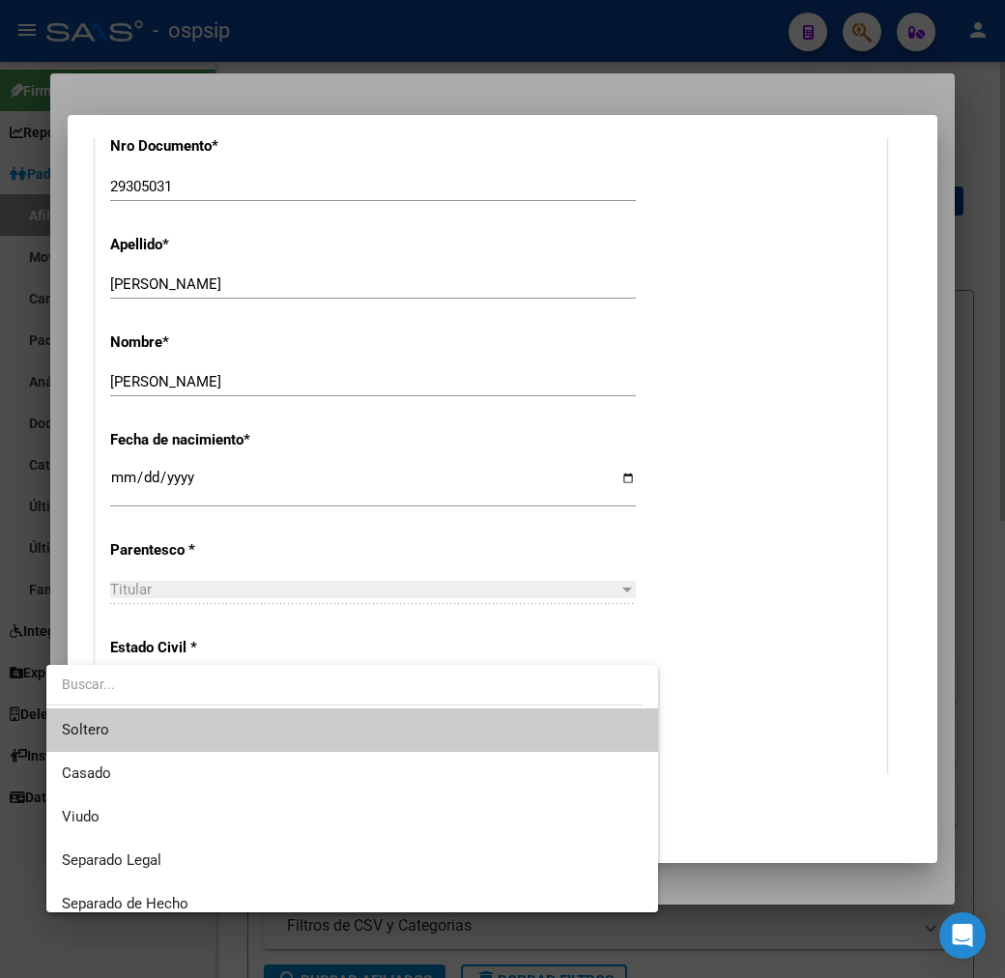
click at [258, 728] on span "Soltero" at bounding box center [352, 731] width 581 height 44
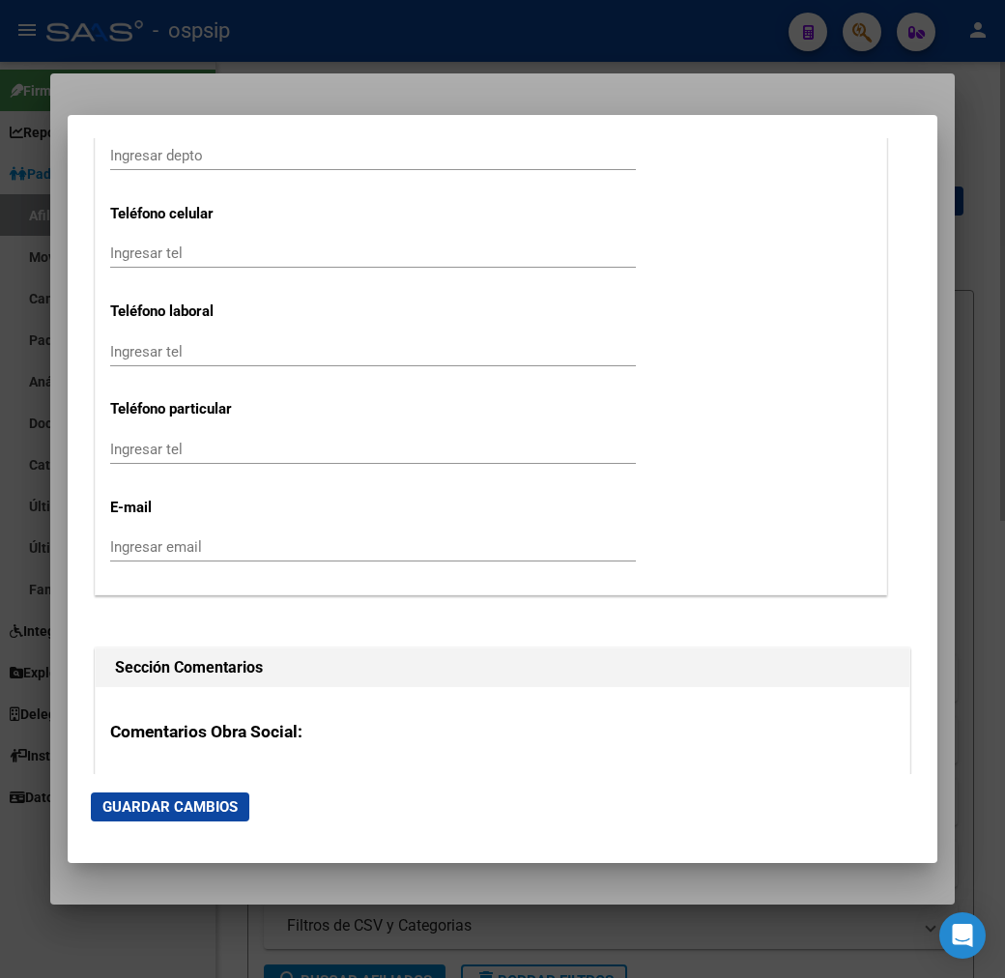
scroll to position [3008, 0]
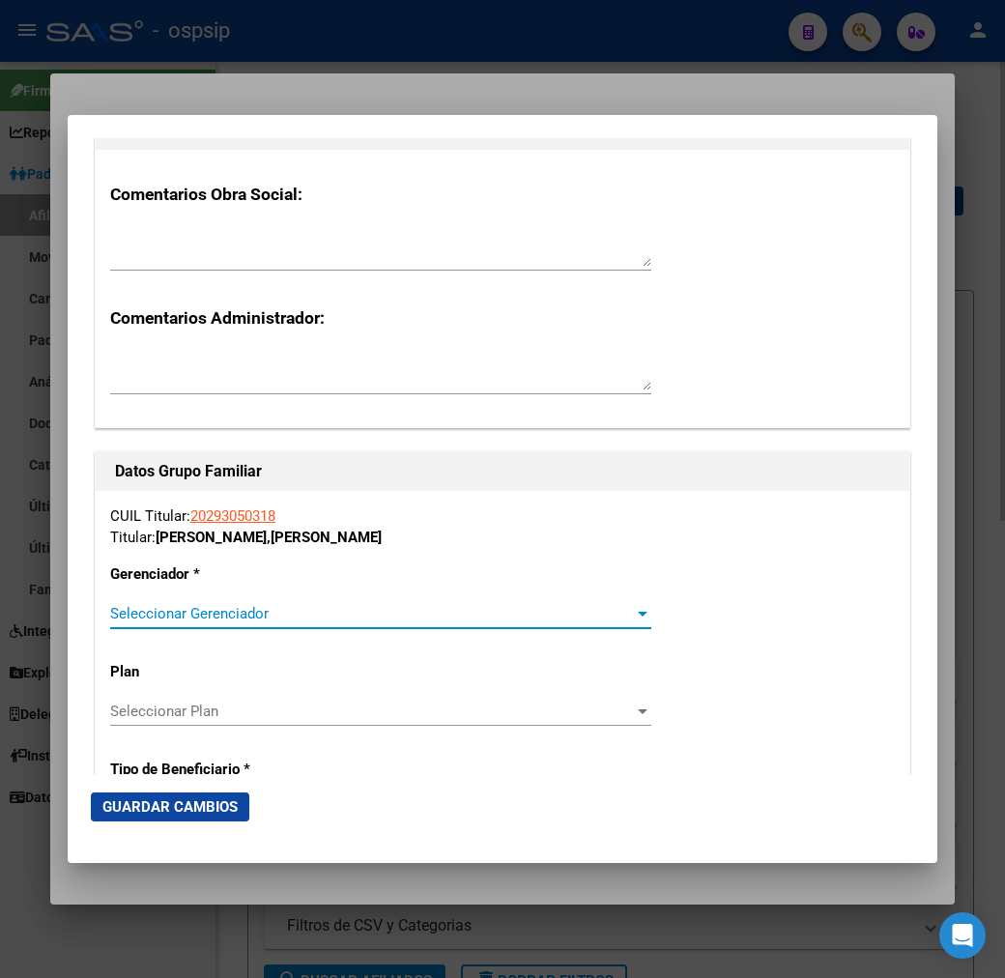
click at [313, 619] on span "Seleccionar Gerenciador" at bounding box center [372, 613] width 524 height 17
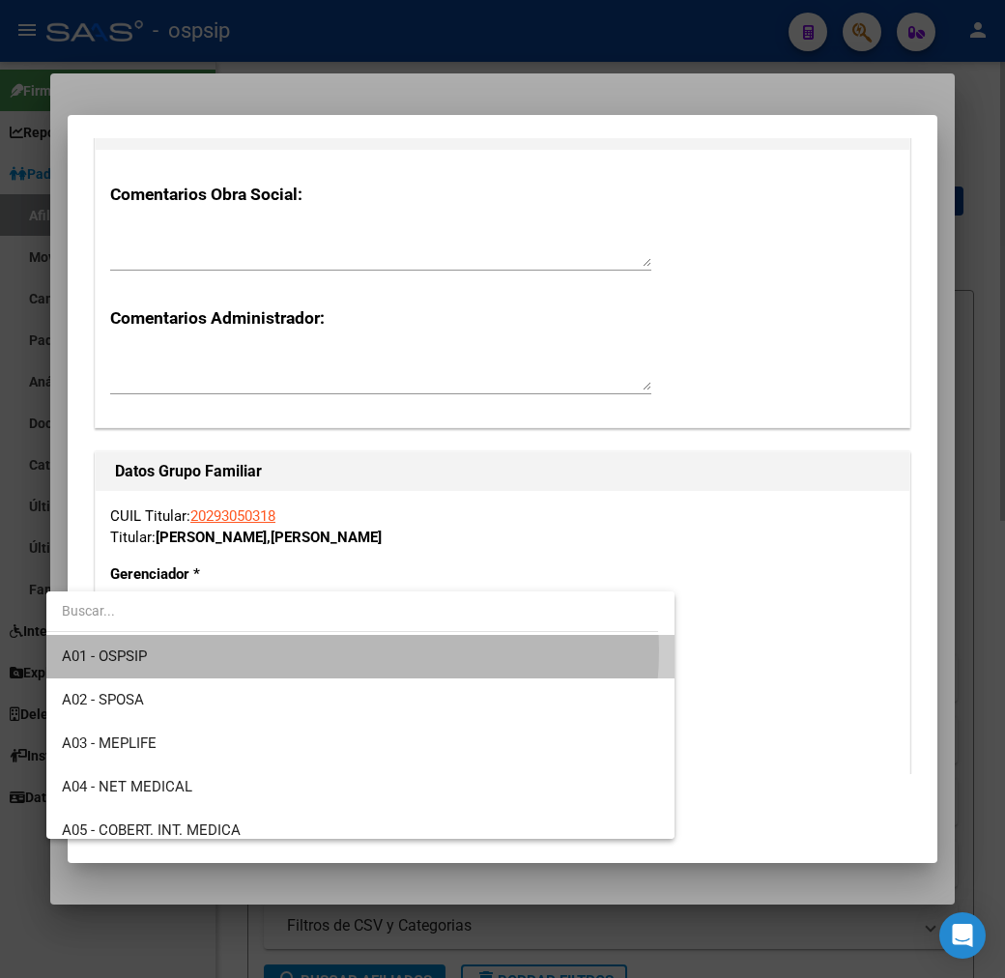
click at [316, 651] on span "A01 - OSPSIP" at bounding box center [360, 657] width 597 height 44
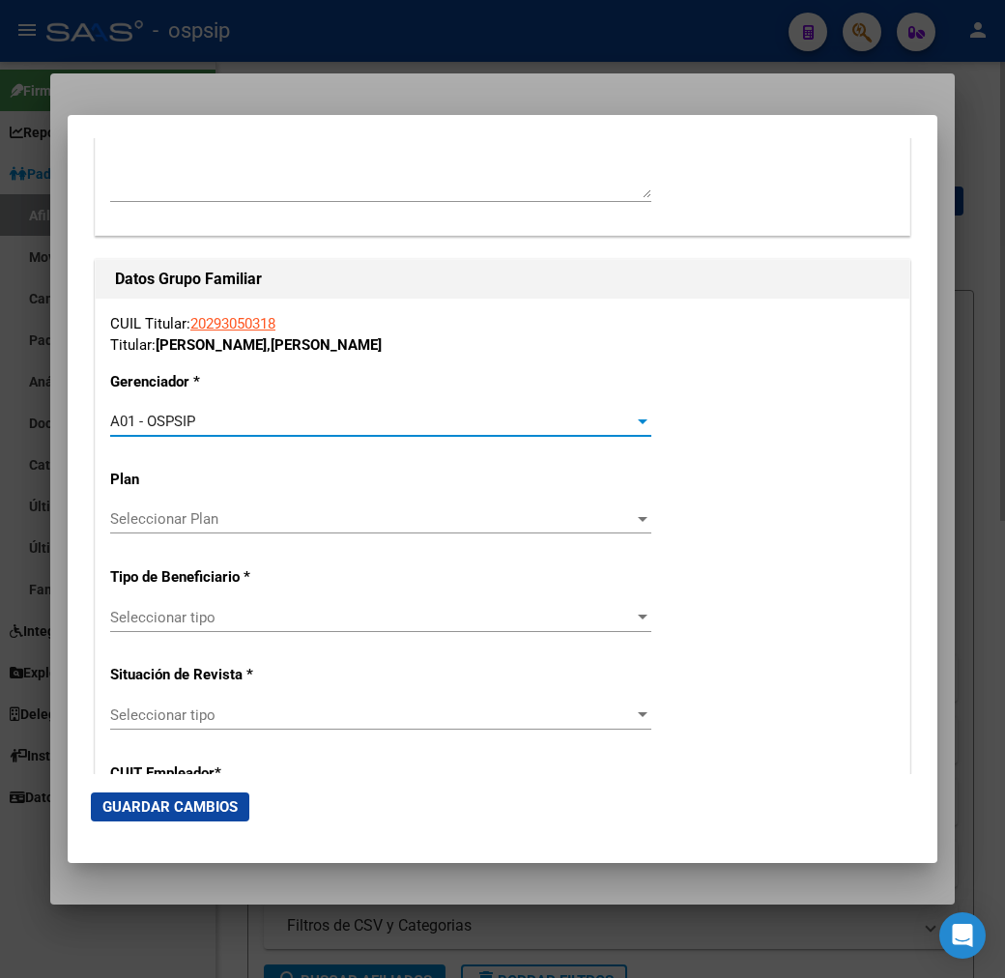
scroll to position [3222, 0]
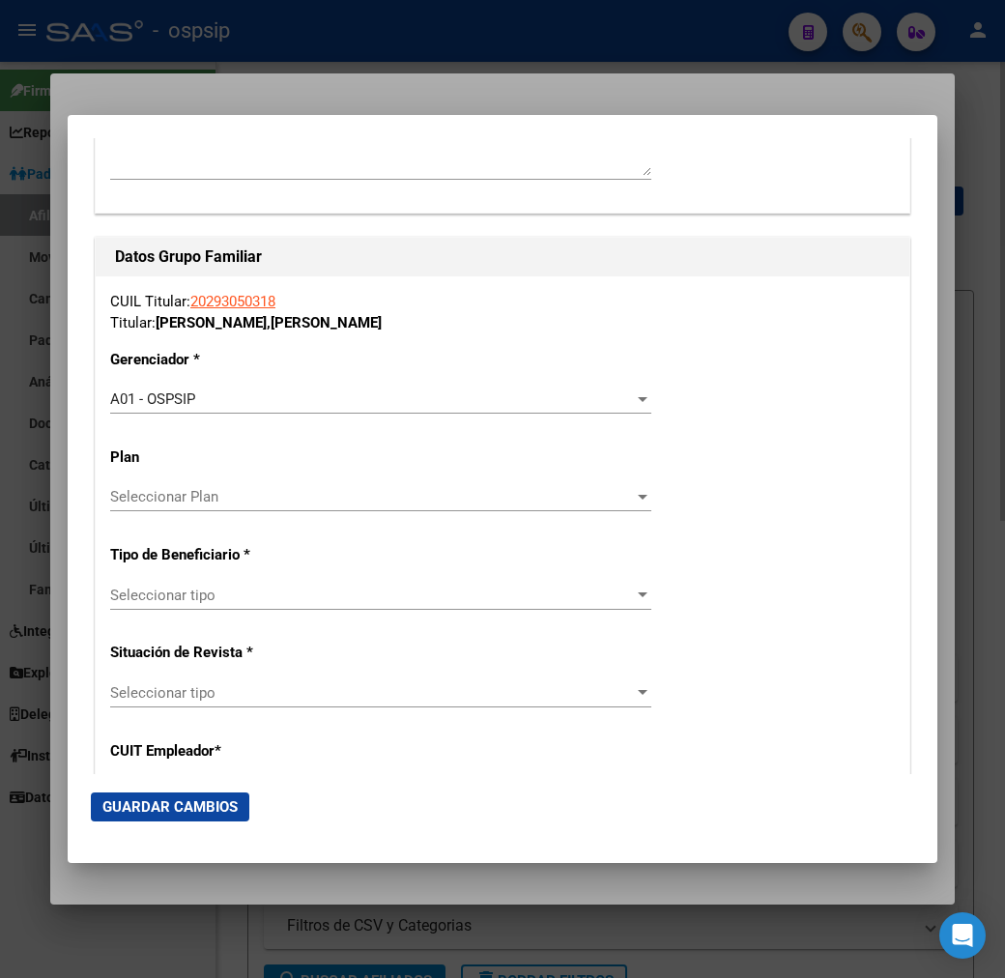
click at [310, 619] on div "Seleccionar tipo Seleccionar tipo" at bounding box center [380, 604] width 541 height 47
click at [314, 601] on span "Seleccionar tipo" at bounding box center [372, 595] width 524 height 17
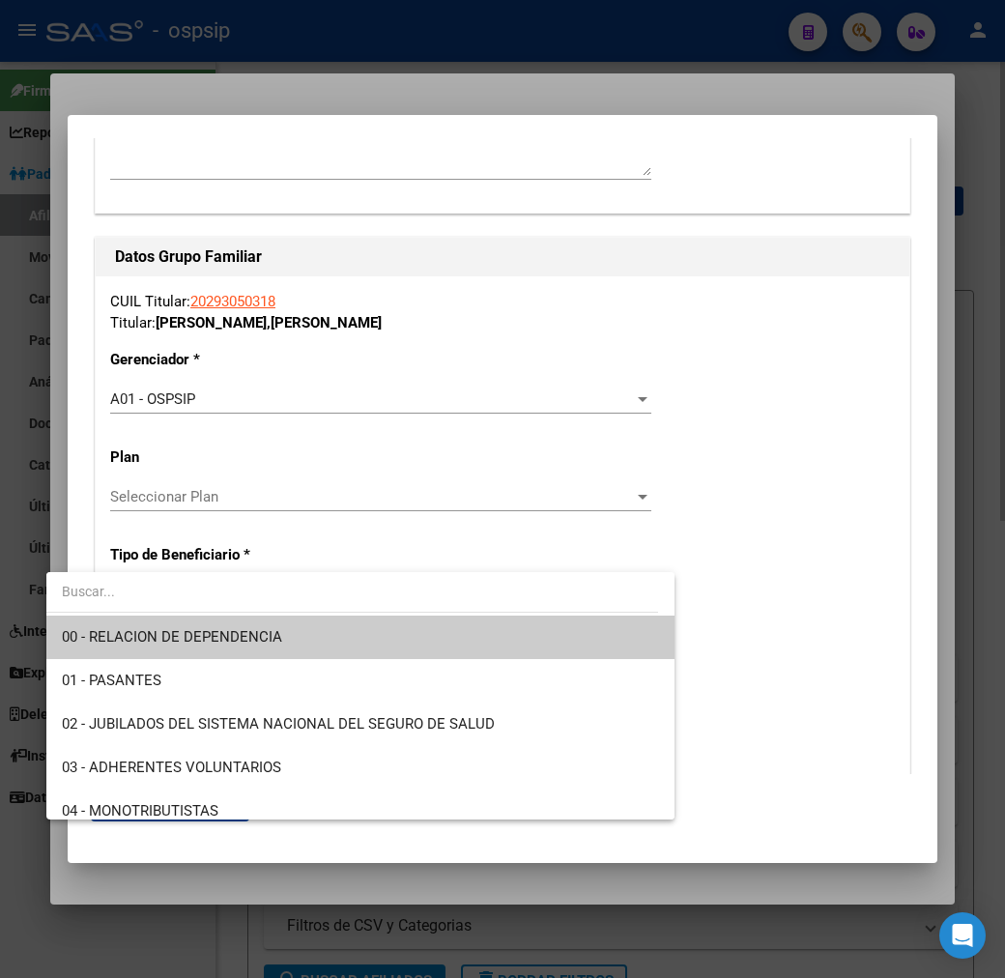
click at [315, 632] on span "00 - RELACION DE DEPENDENCIA" at bounding box center [360, 638] width 597 height 44
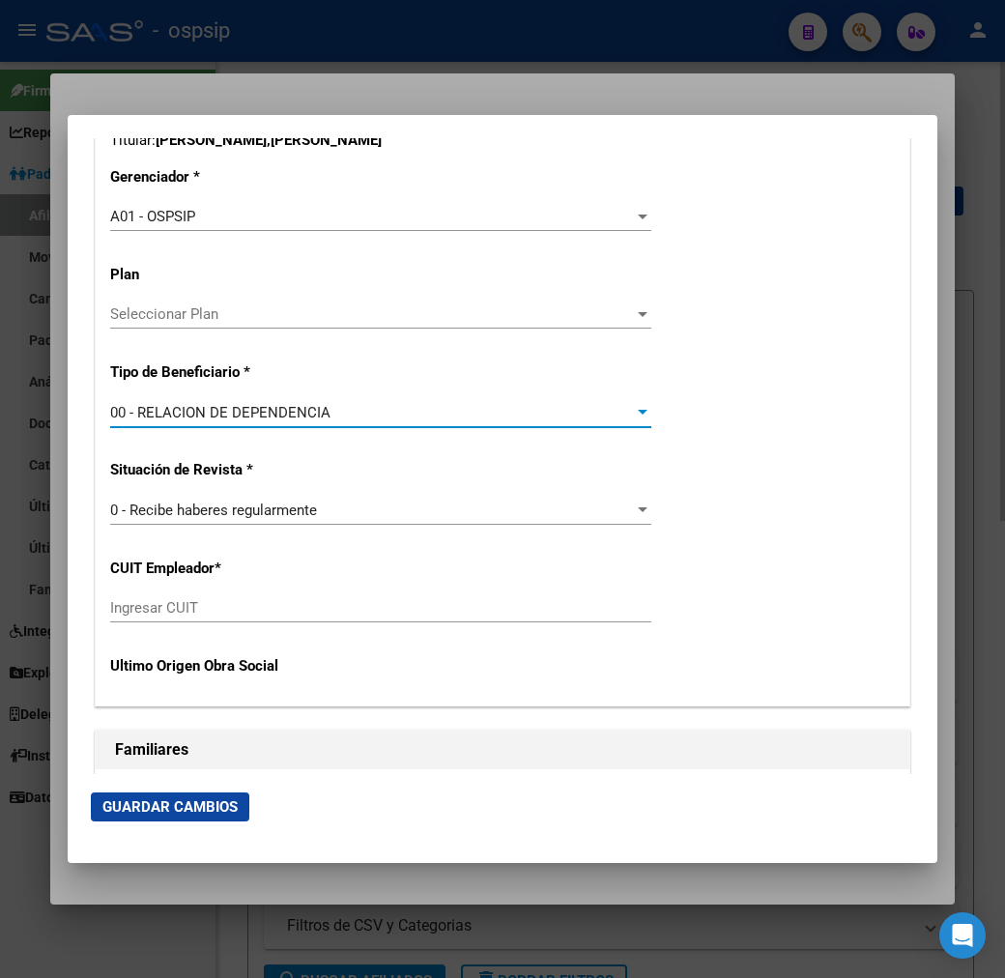
scroll to position [3544, 0]
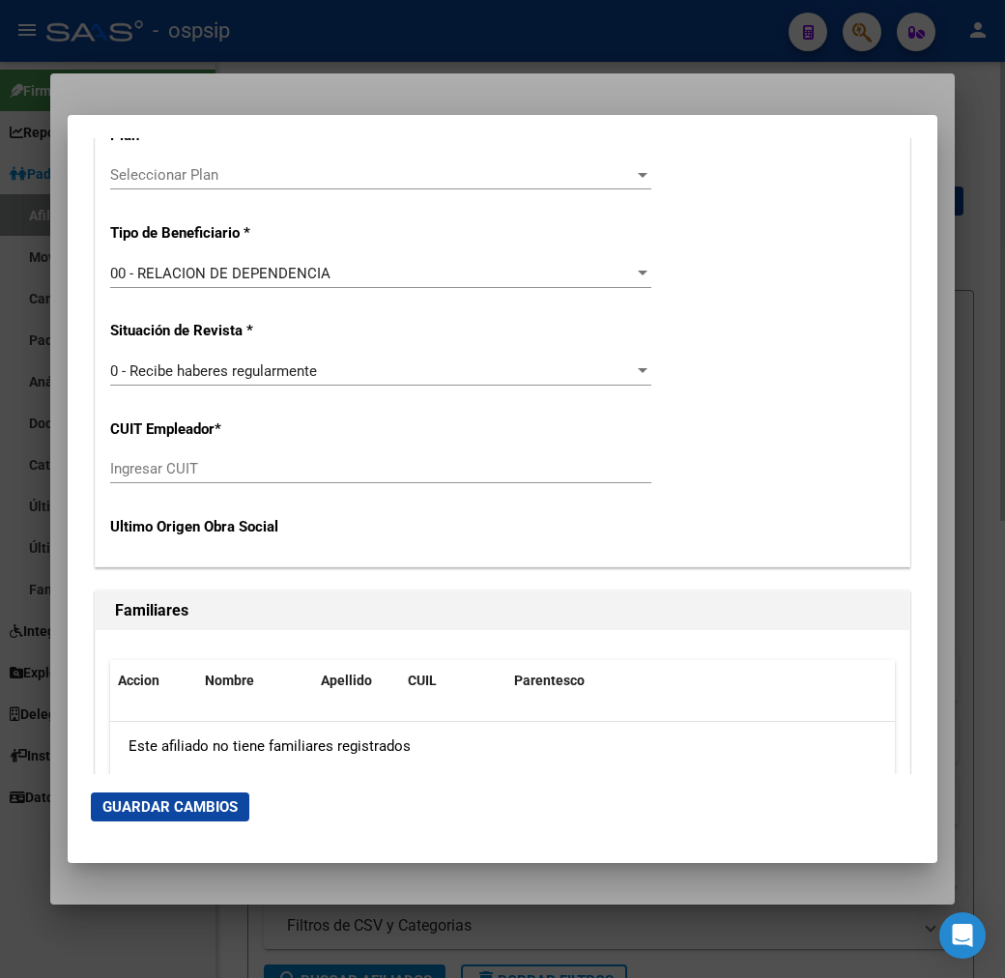
click at [218, 480] on div "Ingresar CUIT" at bounding box center [380, 468] width 541 height 29
click at [228, 465] on input "Ingresar CUIT" at bounding box center [380, 468] width 541 height 17
type input "30-64106337-8"
click at [177, 802] on span "Guardar Cambios" at bounding box center [169, 807] width 135 height 17
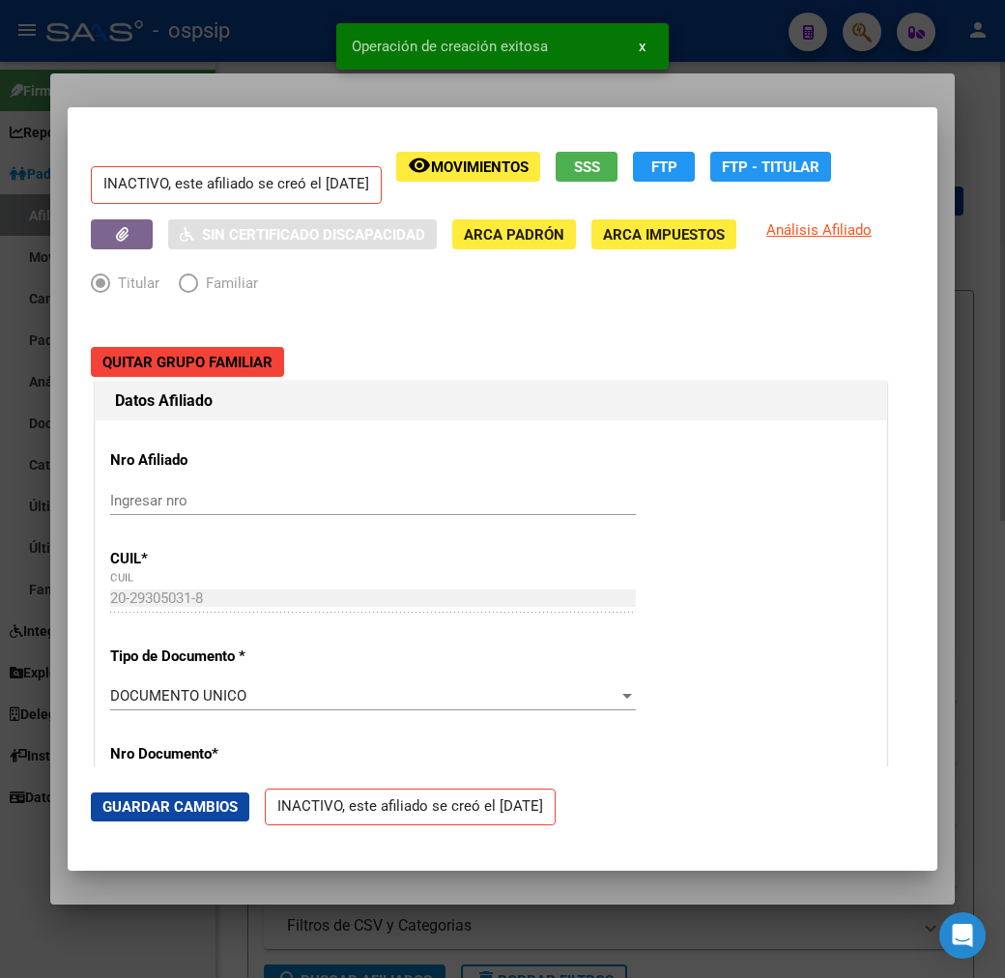
drag, startPoint x: 257, startPoint y: 94, endPoint x: 240, endPoint y: 93, distance: 17.4
click at [253, 94] on div at bounding box center [502, 489] width 1005 height 978
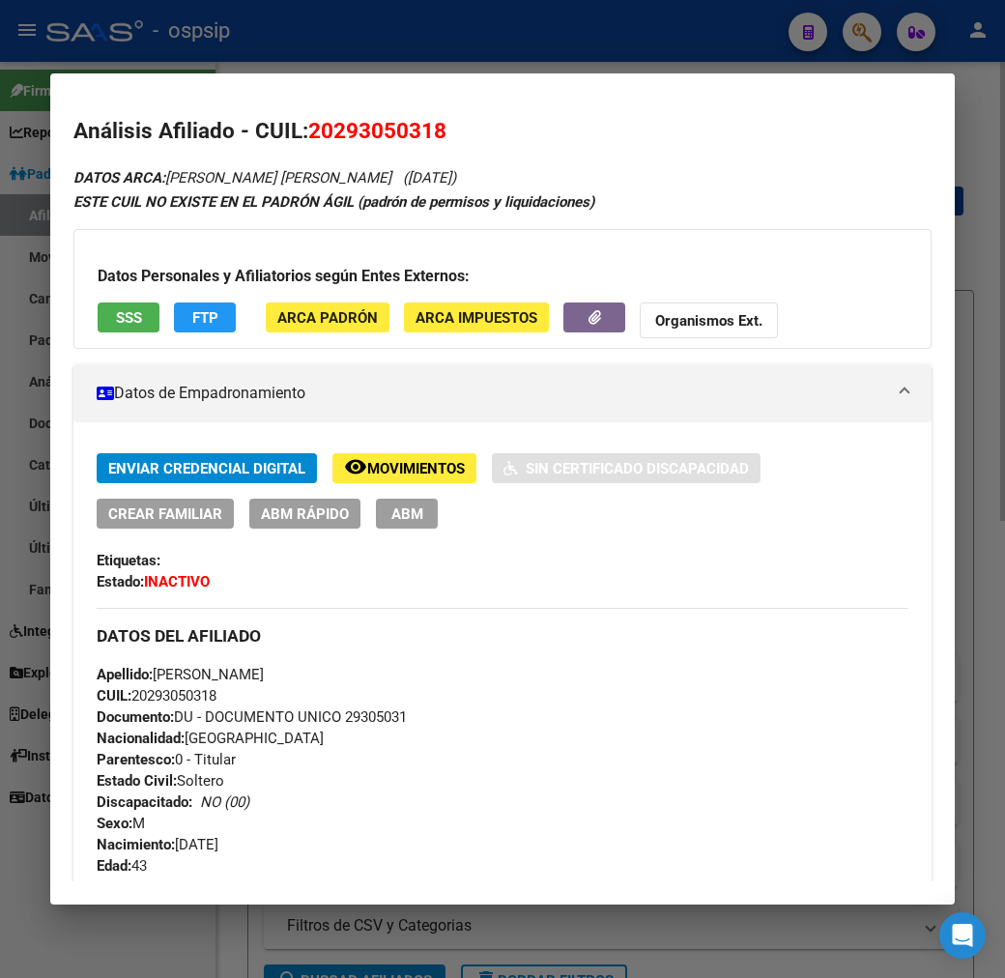
click at [462, 43] on div at bounding box center [502, 489] width 1005 height 978
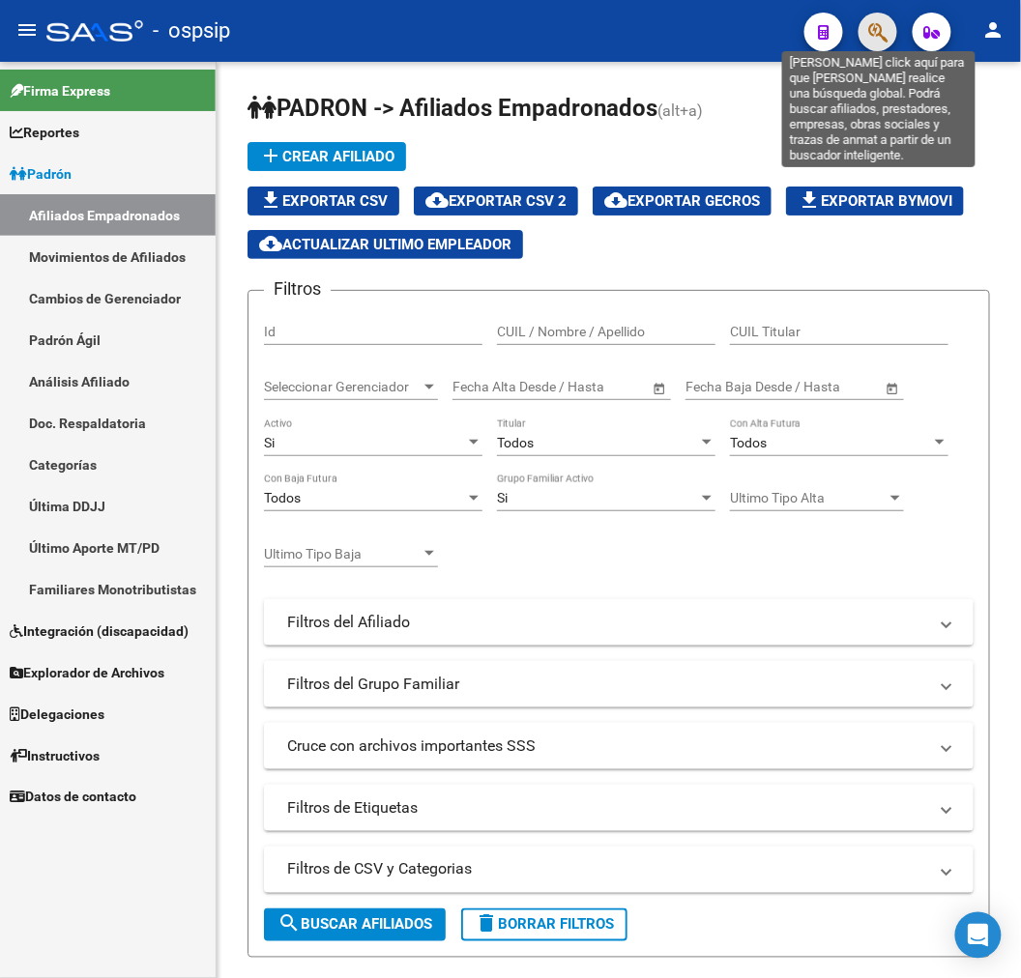
click at [876, 40] on icon "button" at bounding box center [877, 32] width 19 height 22
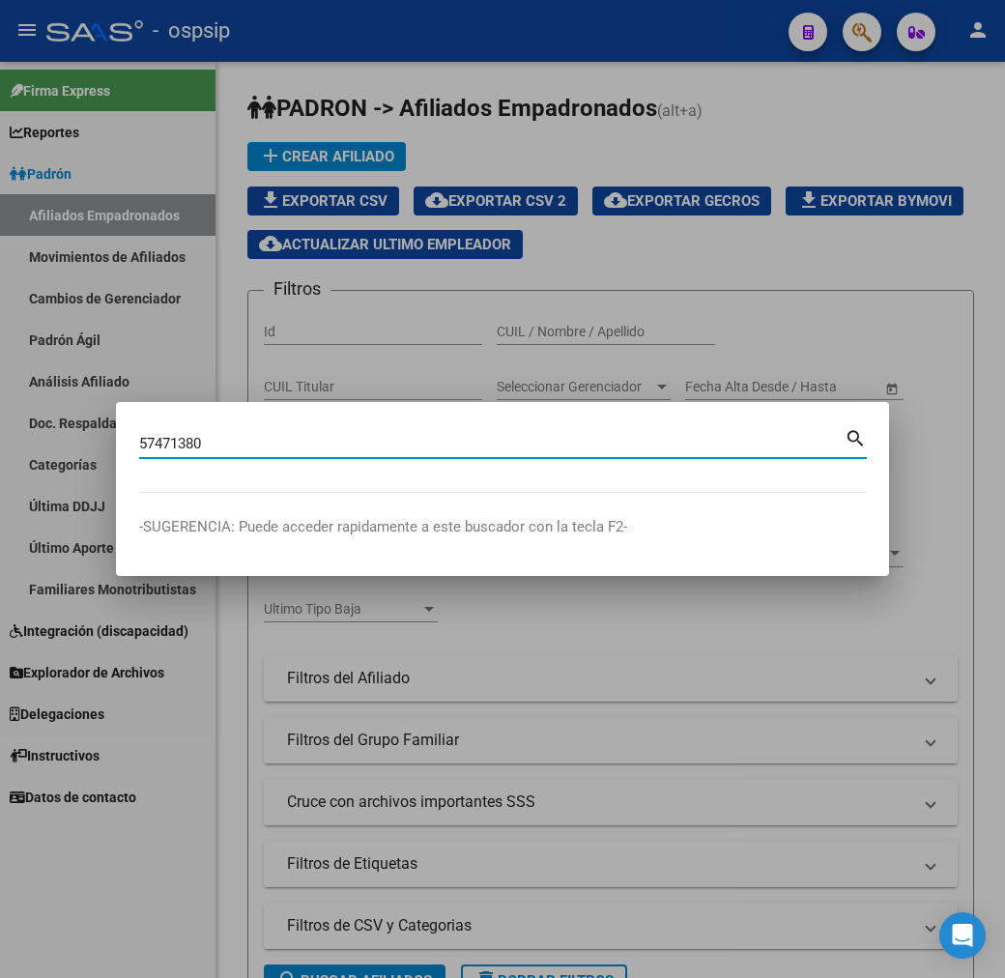
type input "57471380"
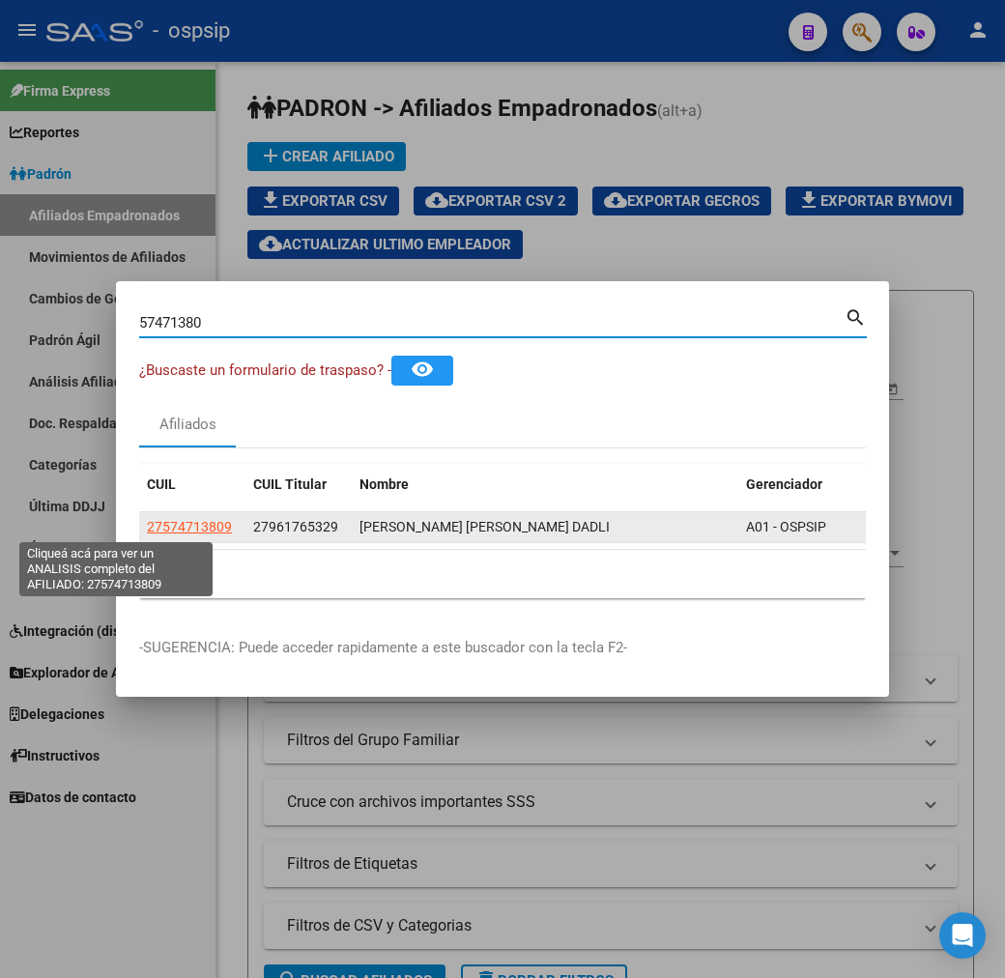
click at [147, 529] on span "27574713809" at bounding box center [189, 526] width 85 height 15
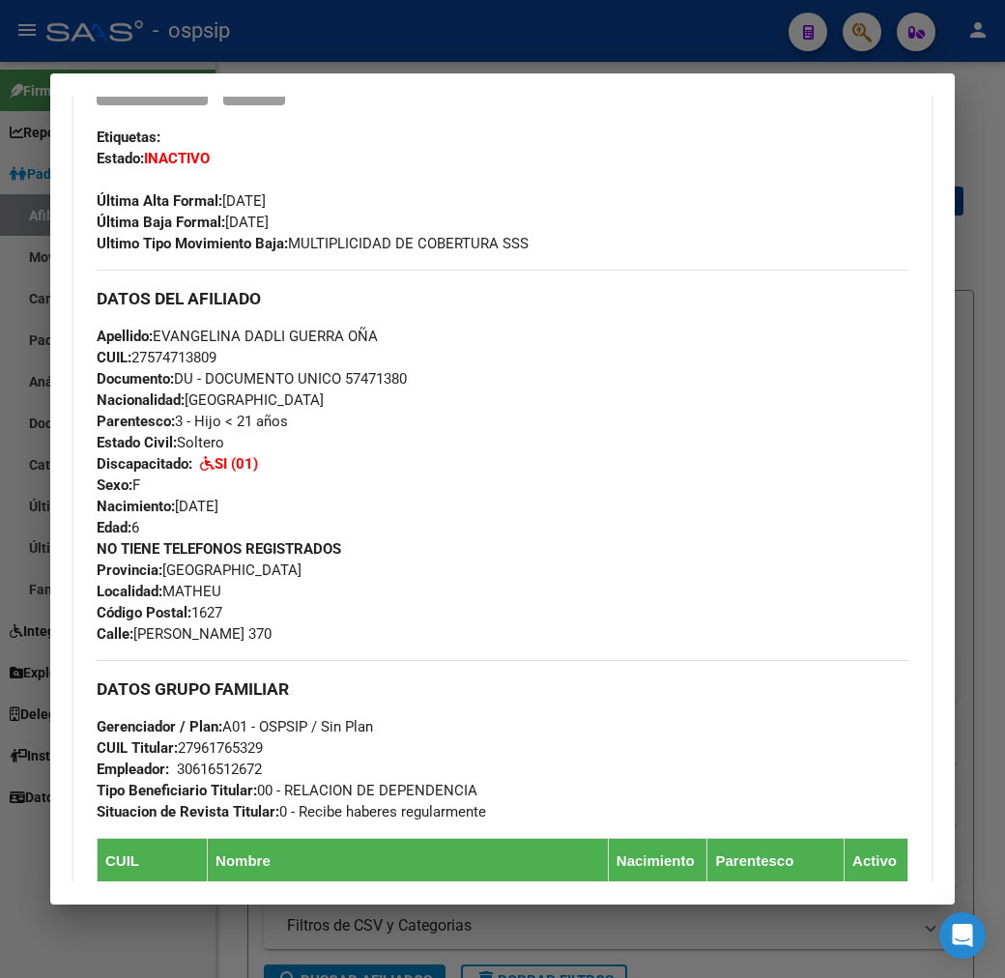
scroll to position [429, 0]
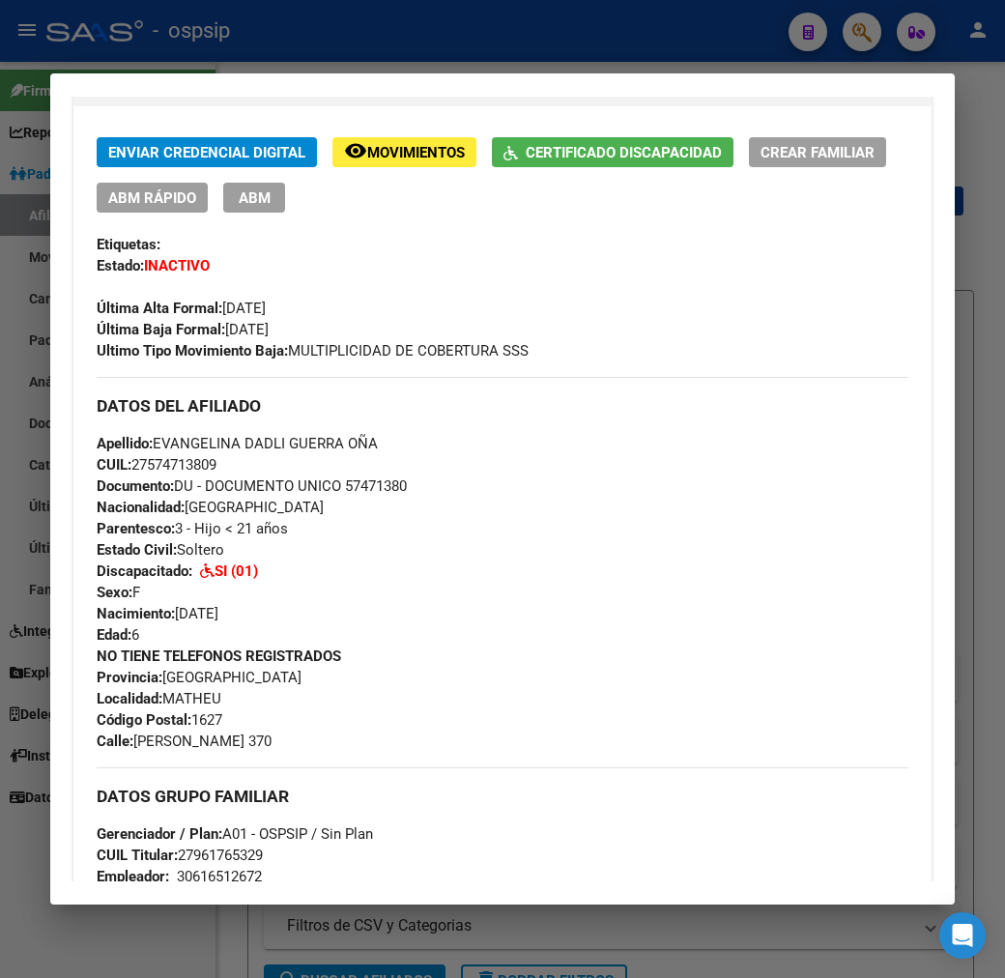
click at [372, 144] on span "Movimientos" at bounding box center [416, 152] width 98 height 17
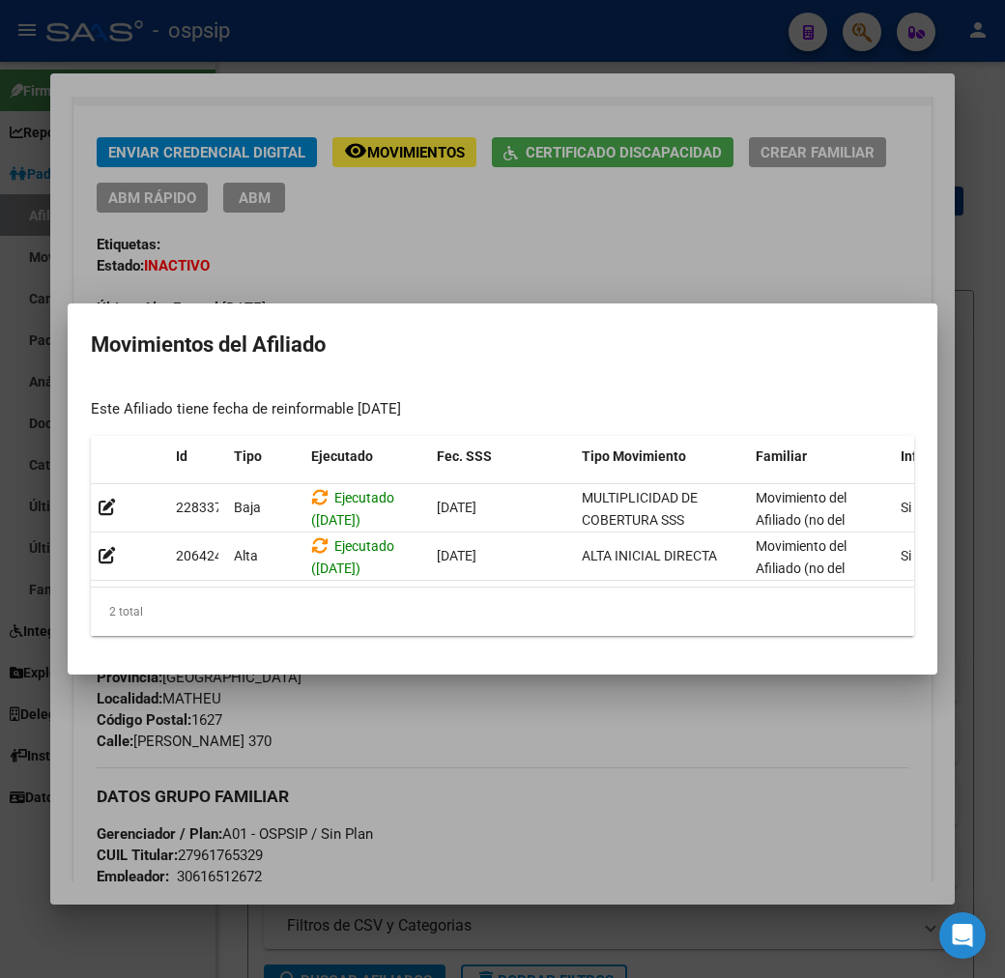
click at [673, 833] on div at bounding box center [502, 489] width 1005 height 978
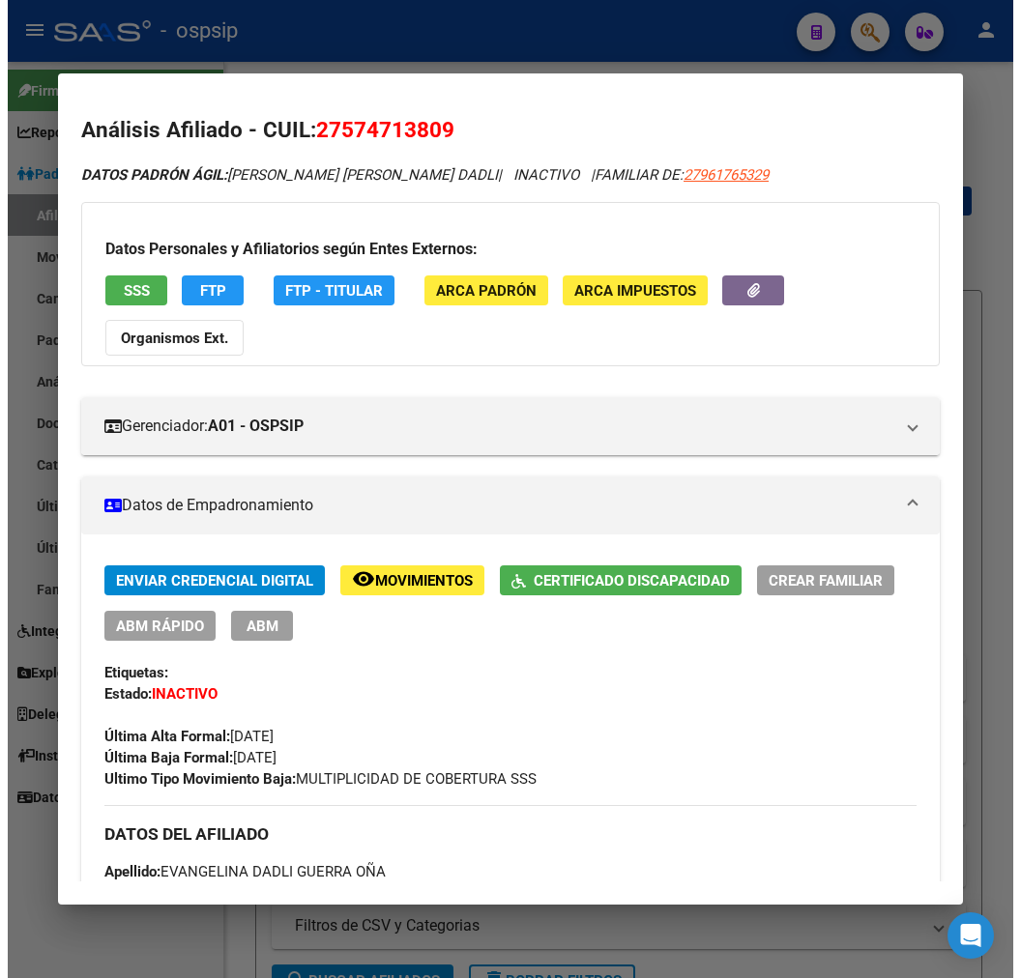
scroll to position [0, 0]
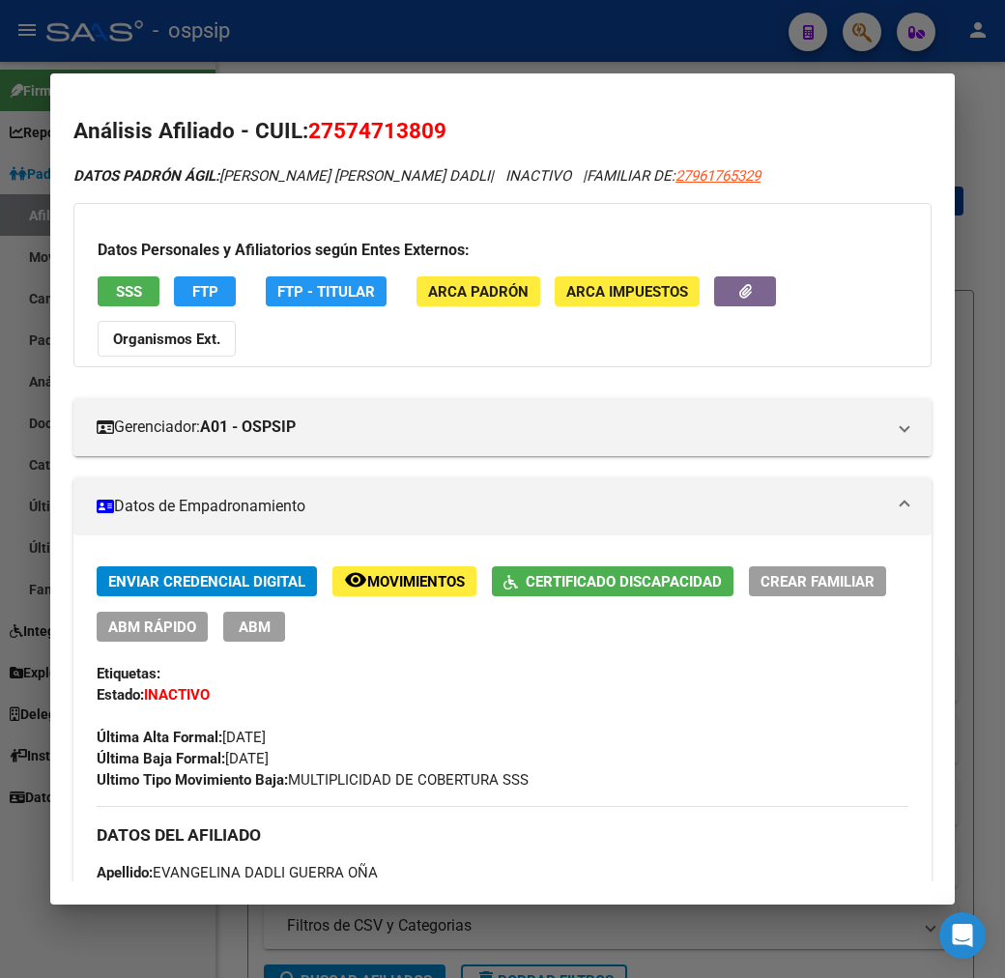
click at [239, 619] on span "ABM" at bounding box center [255, 627] width 32 height 17
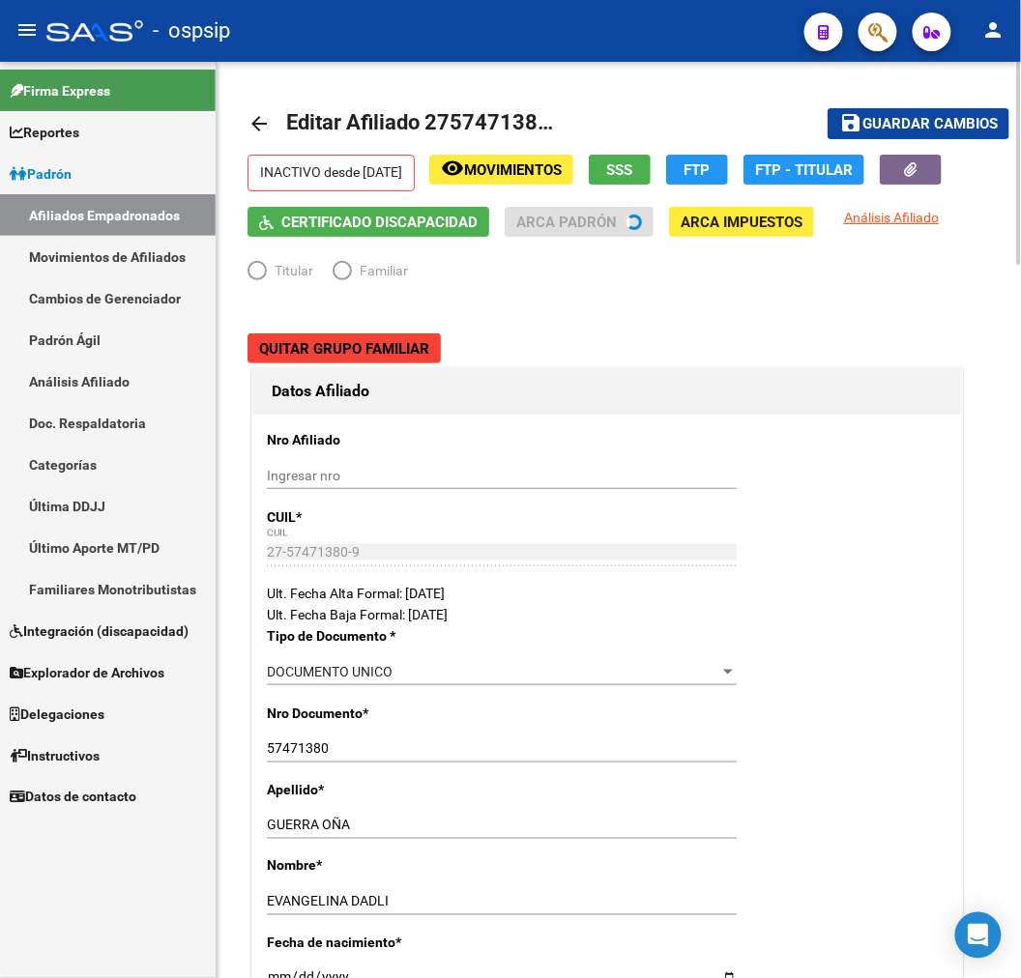
radio input "true"
type input "30-61651267-2"
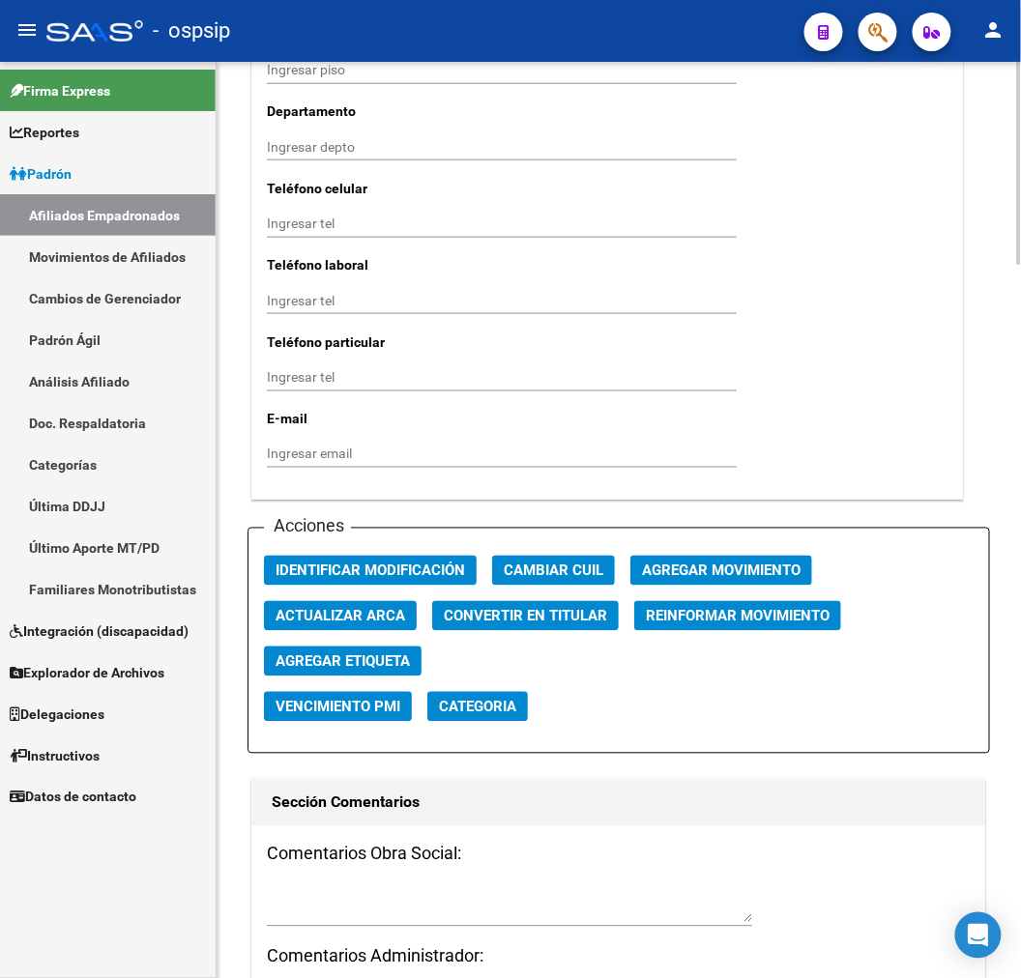
scroll to position [1934, 0]
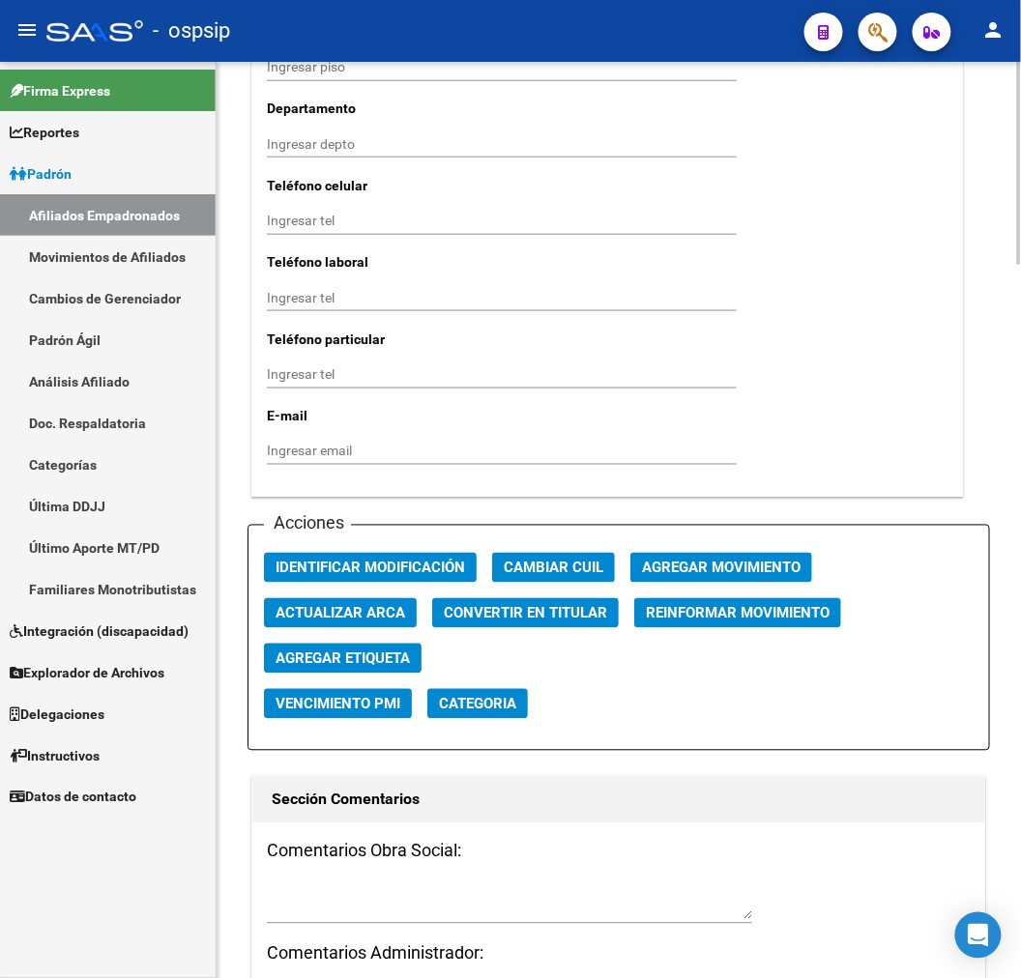
click at [741, 583] on button "Agregar Movimiento" at bounding box center [721, 568] width 182 height 30
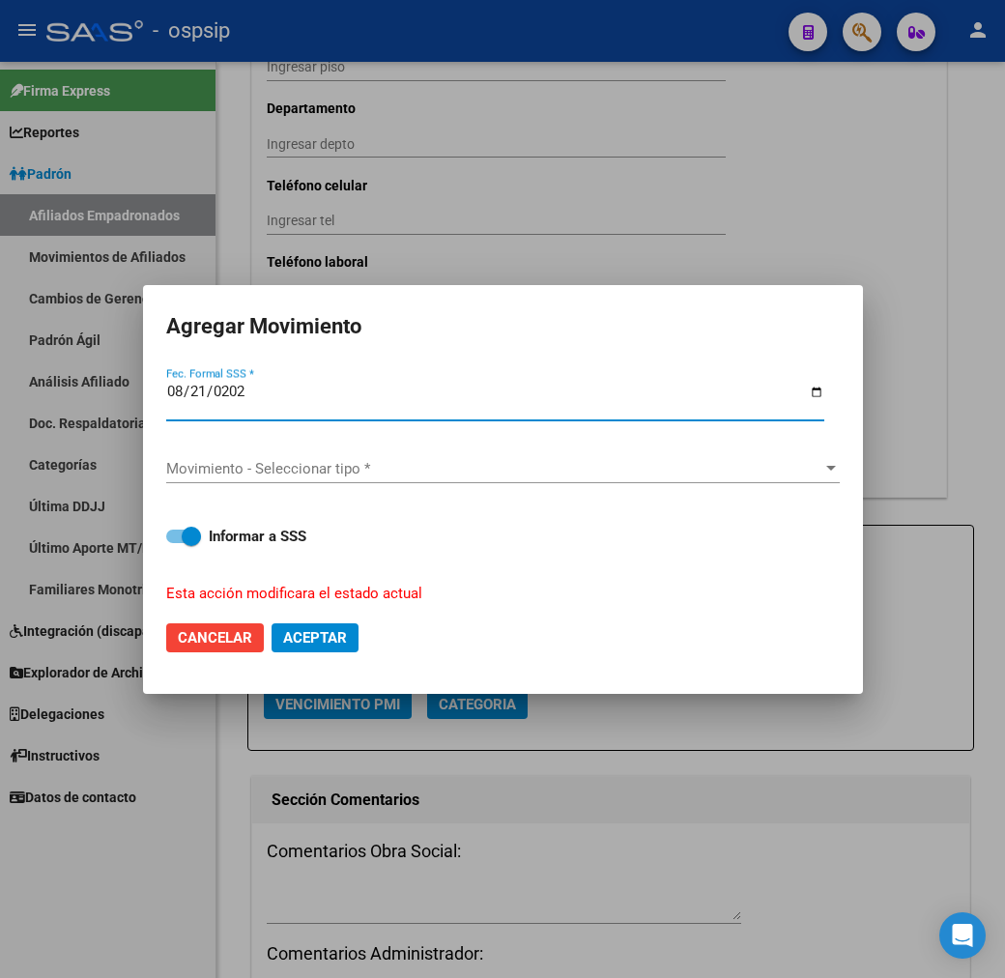
type input "2025-08-21"
click at [283, 472] on span "Movimiento - Seleccionar tipo *" at bounding box center [494, 468] width 656 height 17
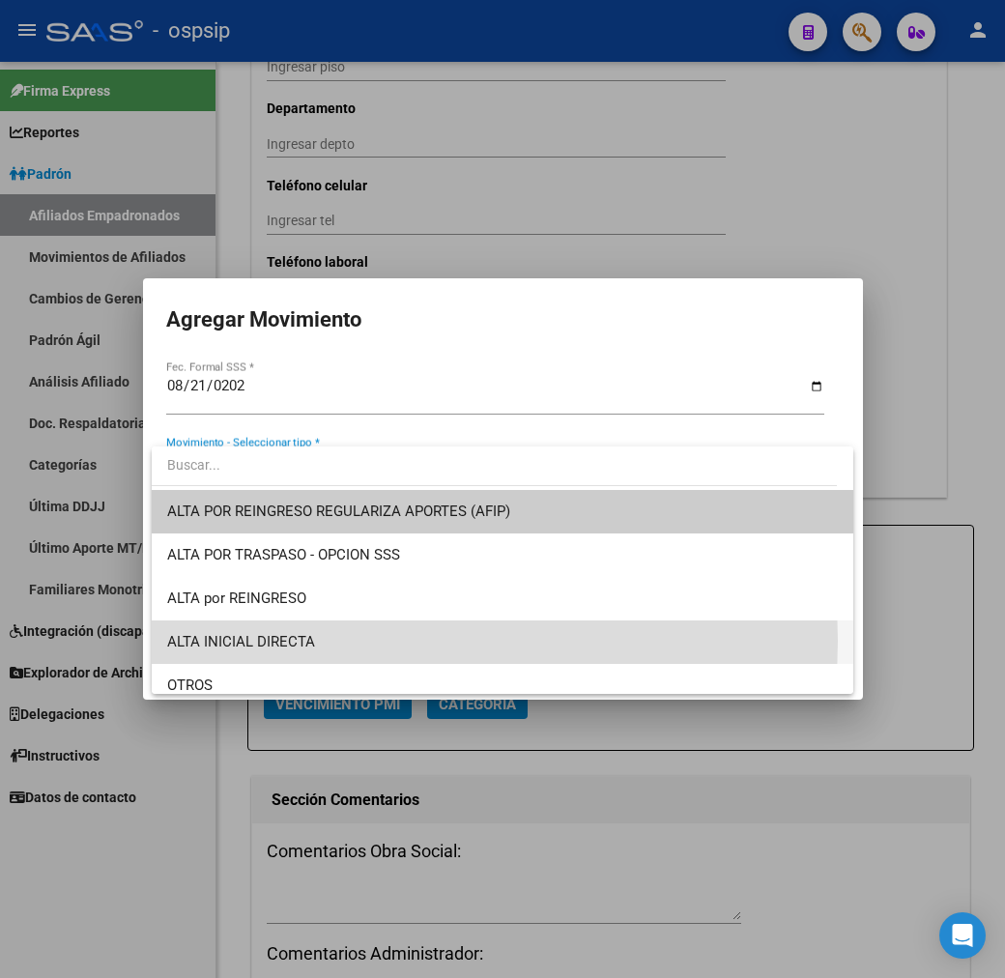
click at [346, 641] on span "ALTA INICIAL DIRECTA" at bounding box center [502, 643] width 671 height 44
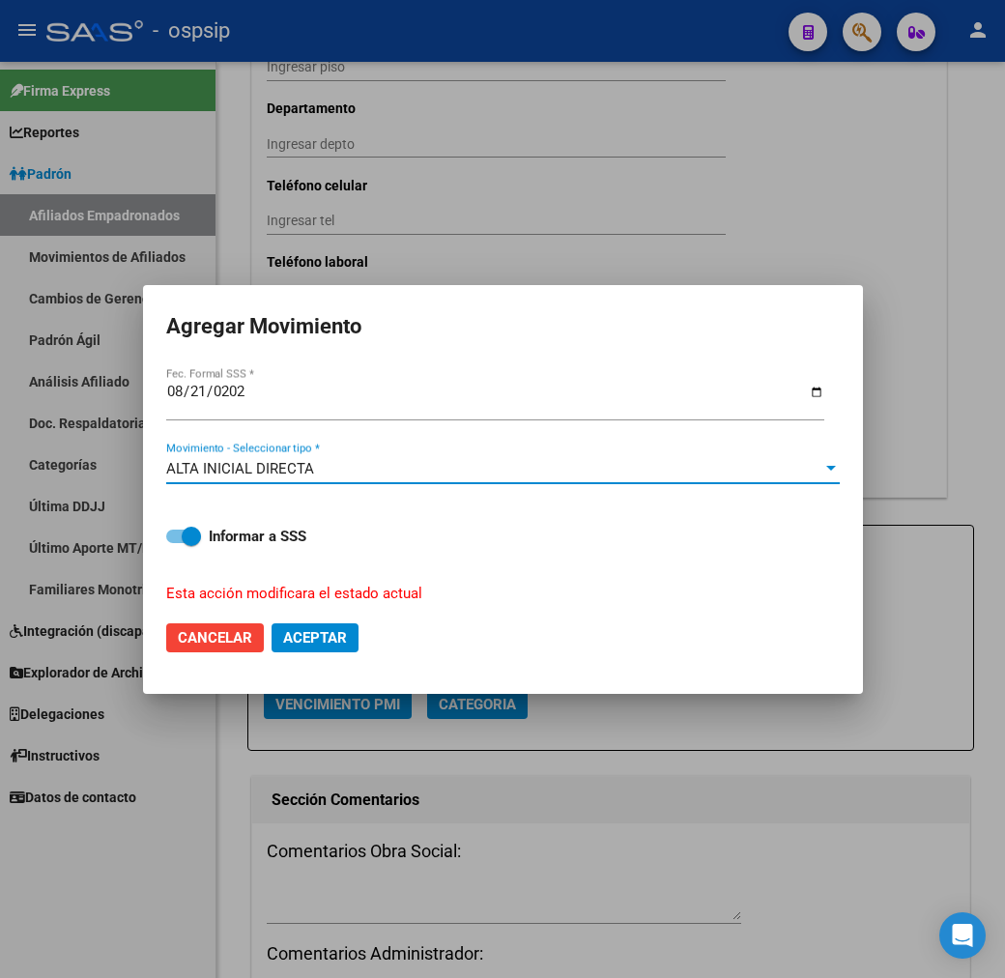
click at [335, 643] on span "Aceptar" at bounding box center [315, 637] width 64 height 17
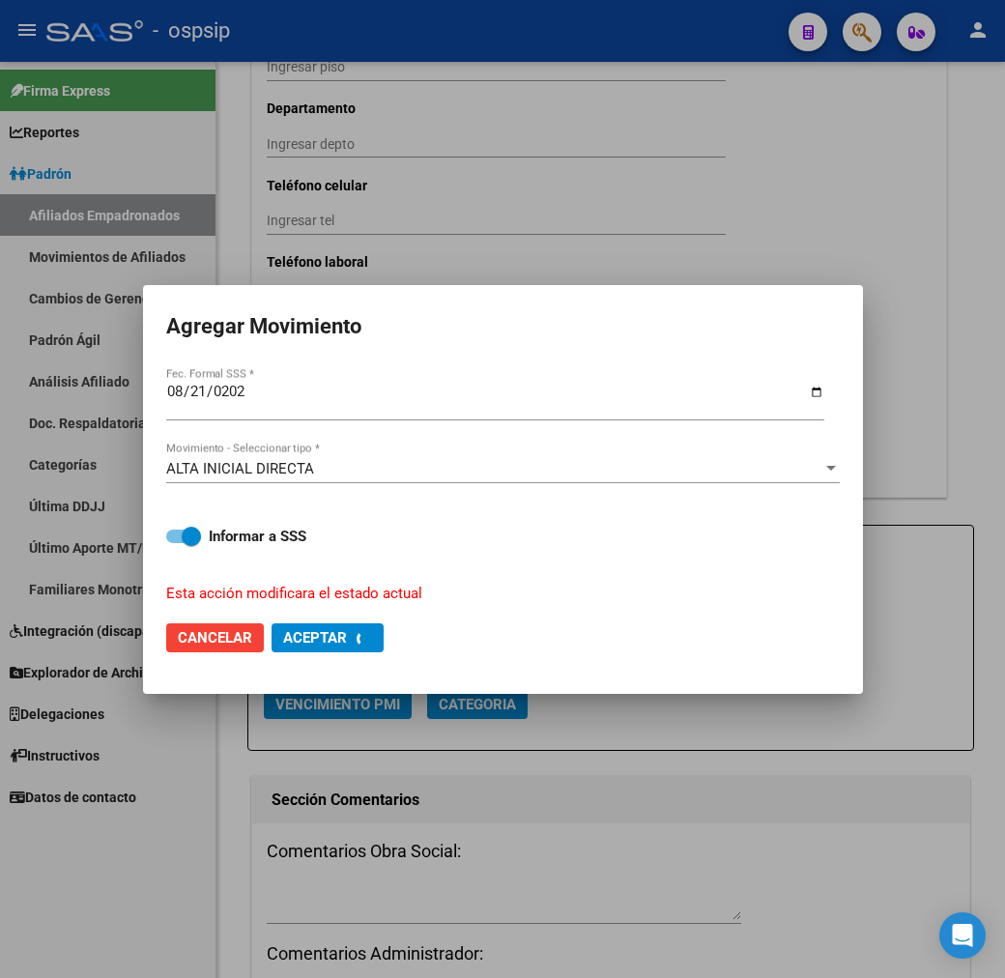
checkbox input "false"
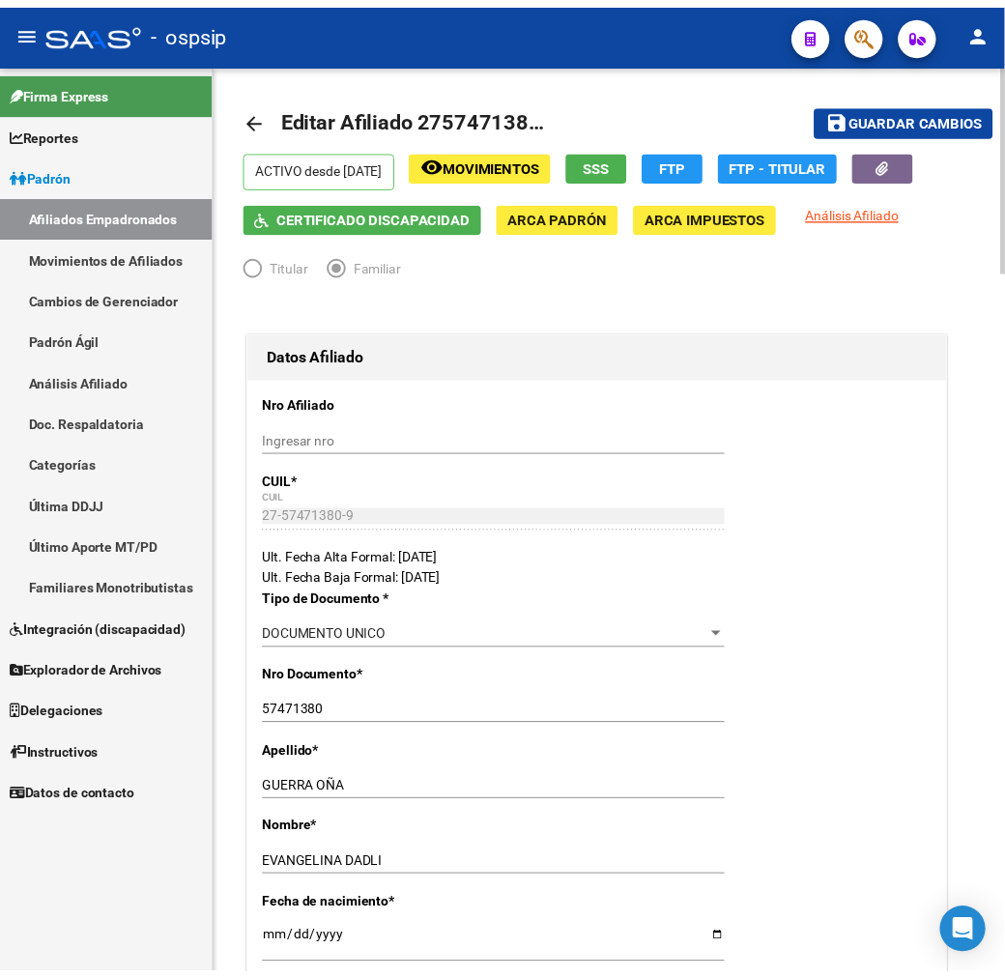
scroll to position [0, 0]
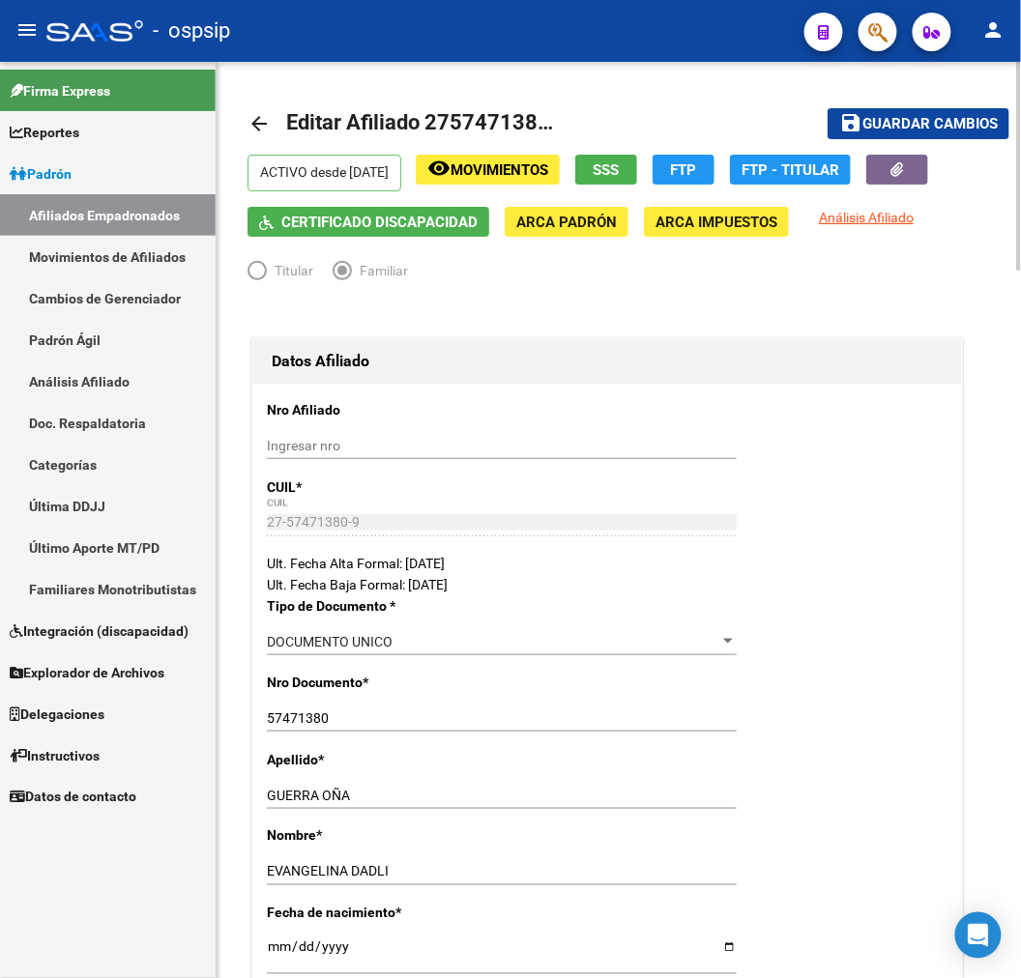
click at [528, 174] on span "Movimientos" at bounding box center [500, 169] width 98 height 17
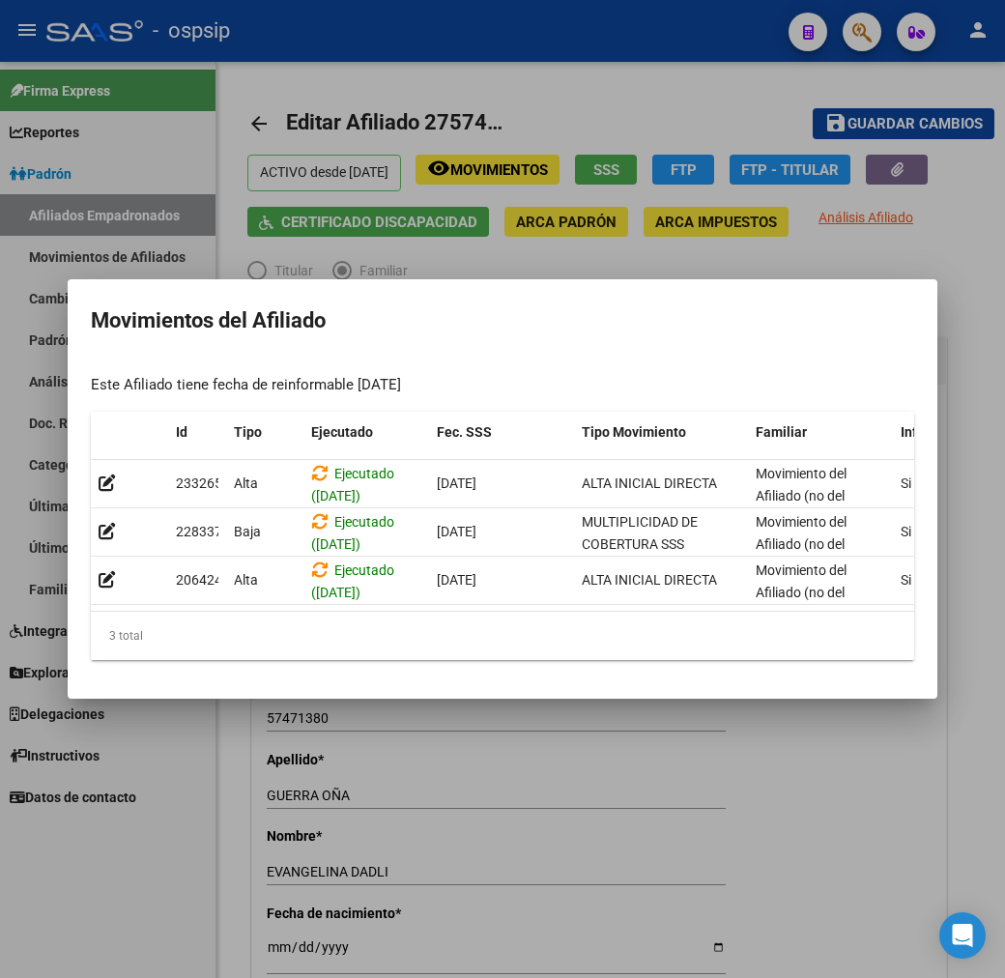
click at [538, 894] on div at bounding box center [502, 489] width 1005 height 978
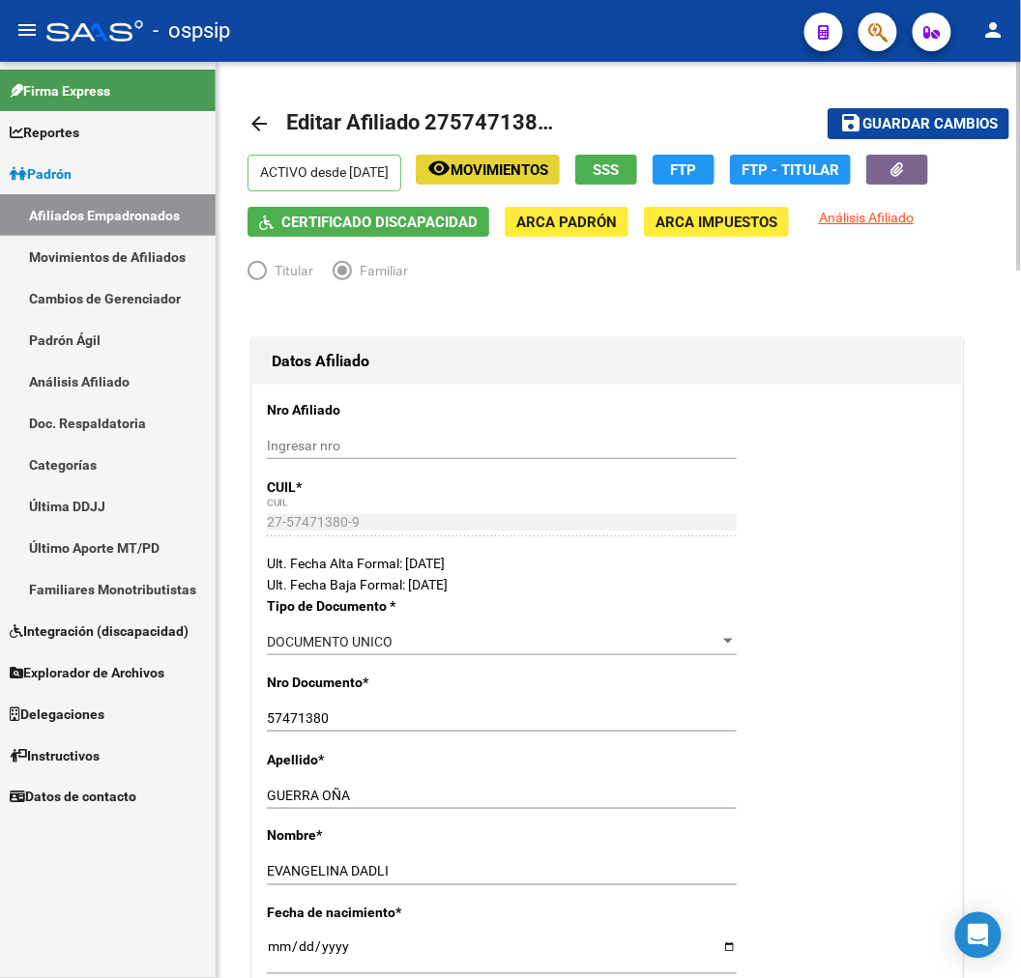
click at [548, 174] on span "Movimientos" at bounding box center [500, 169] width 98 height 17
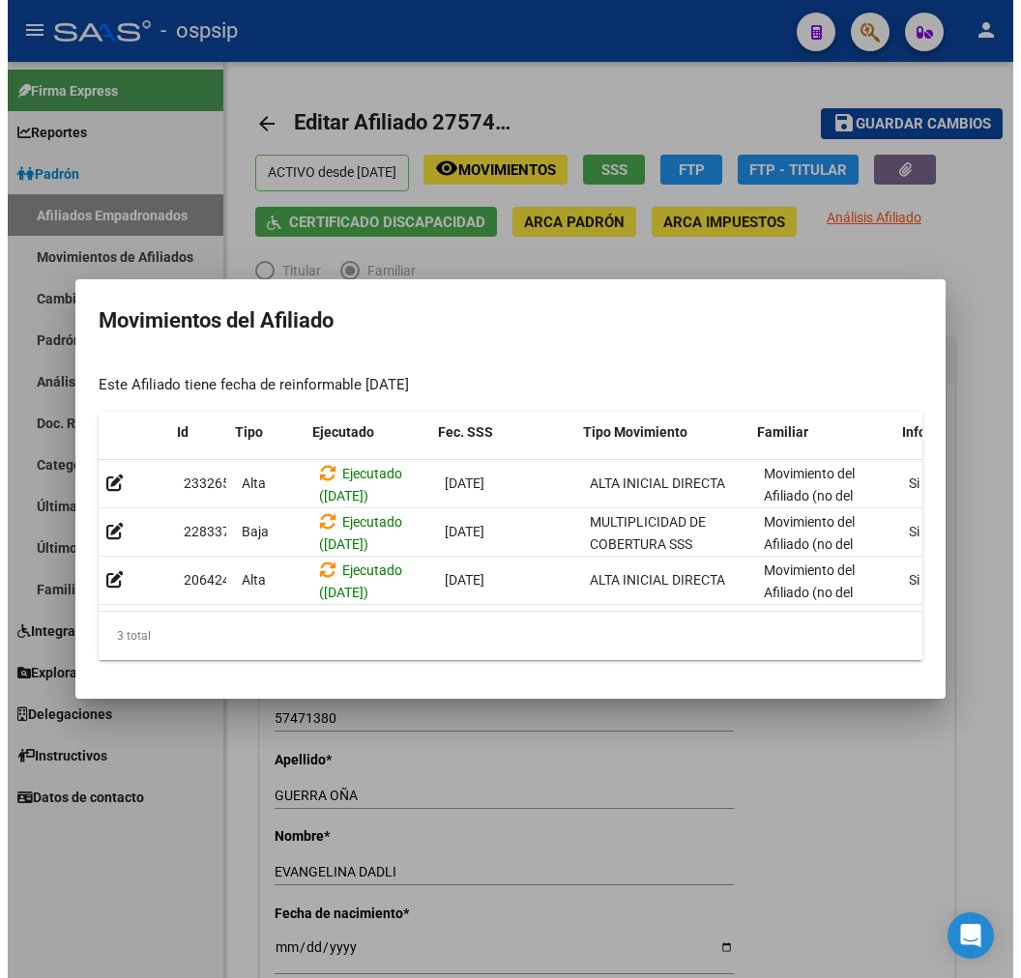
scroll to position [0, 316]
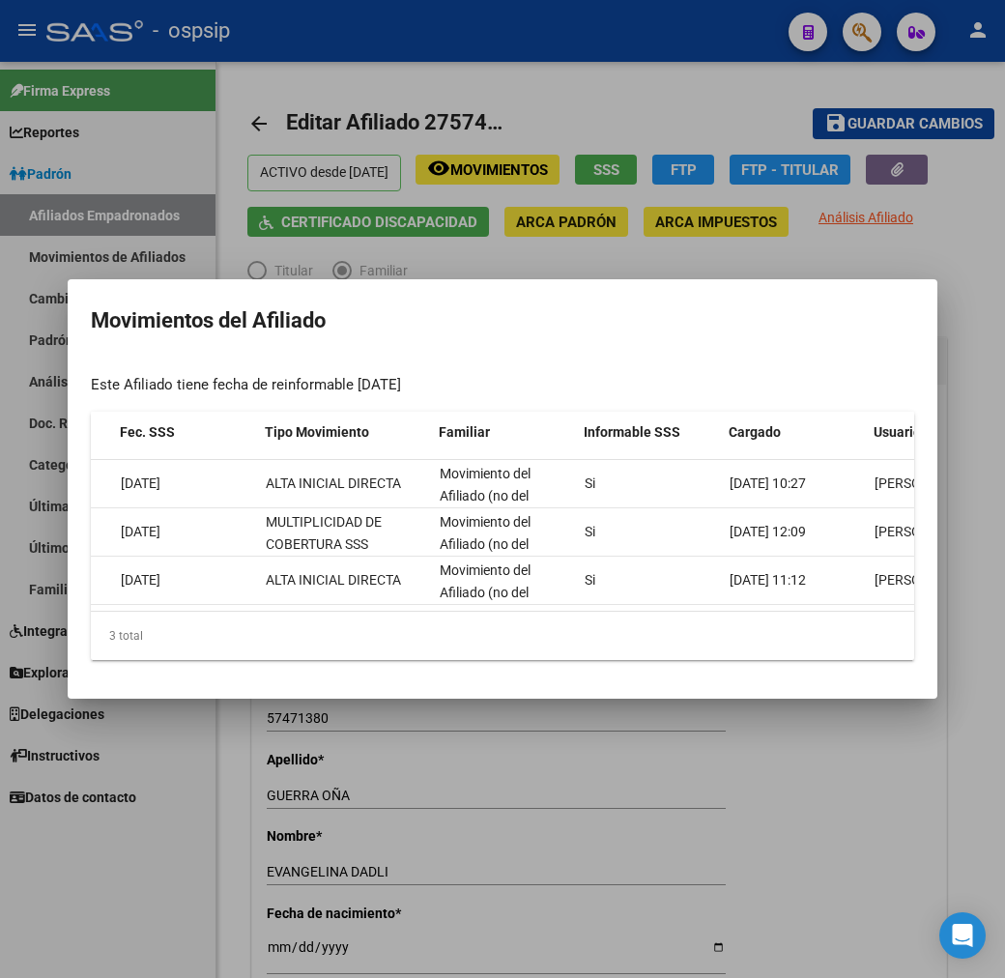
click at [694, 810] on div at bounding box center [502, 489] width 1005 height 978
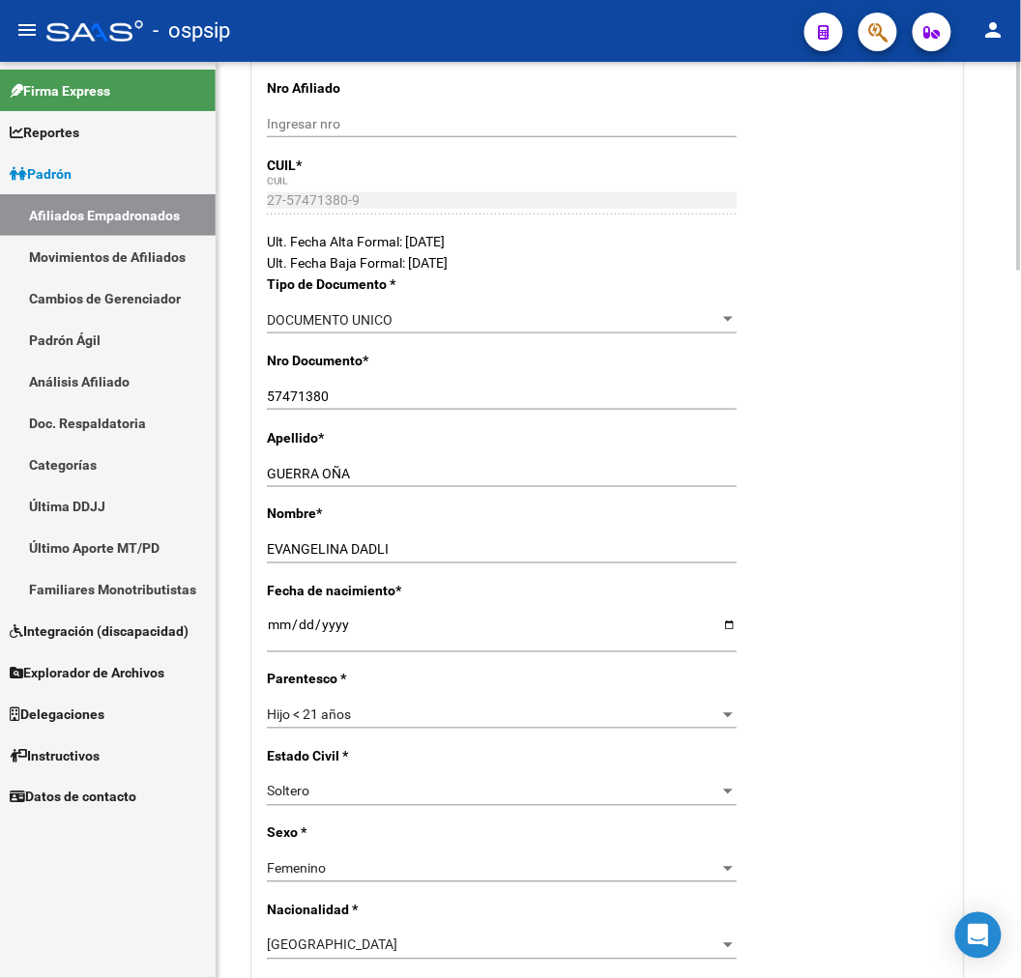
scroll to position [215, 0]
